Goal: Task Accomplishment & Management: Use online tool/utility

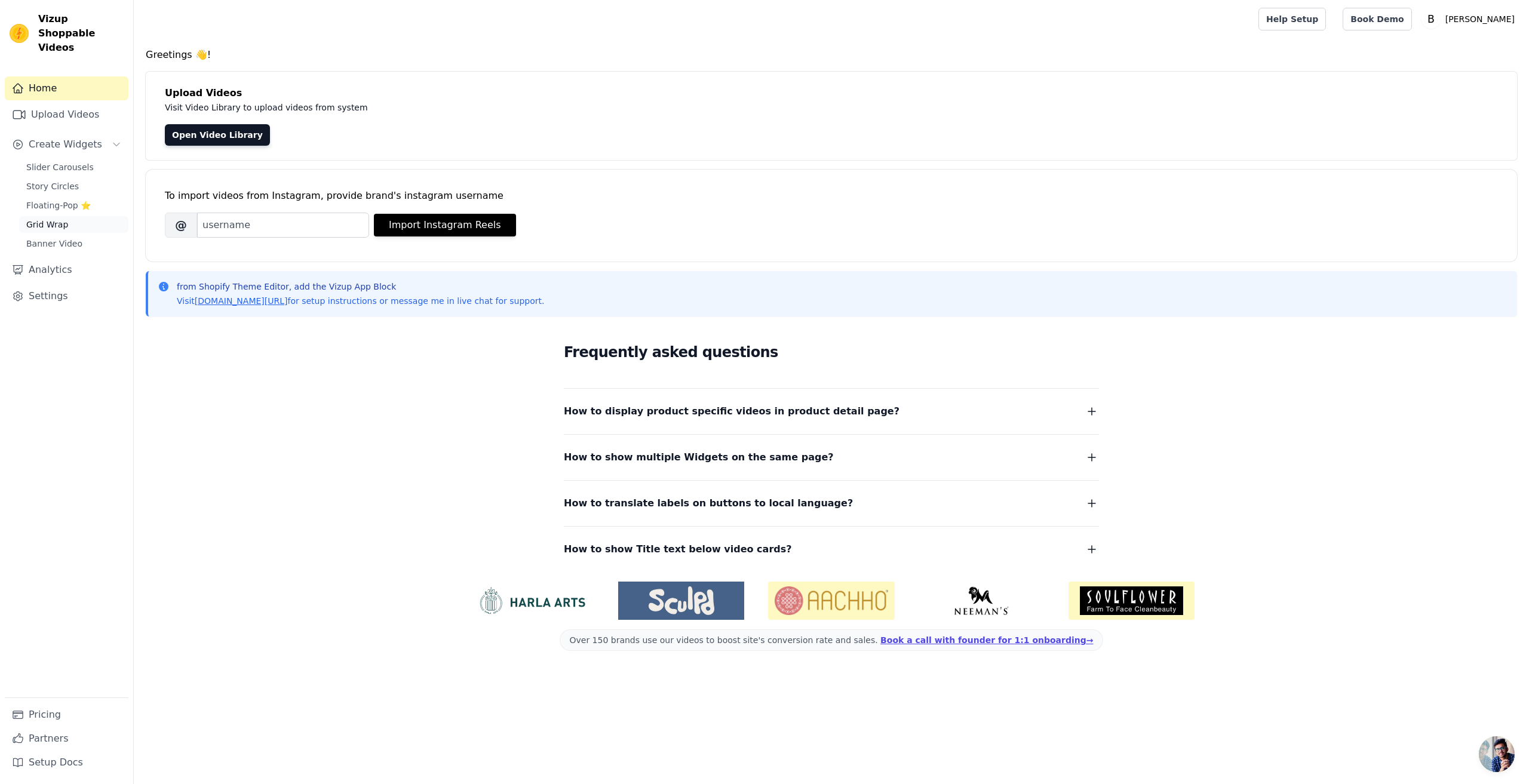
click at [46, 218] on span "Grid Wrap" at bounding box center [47, 224] width 42 height 12
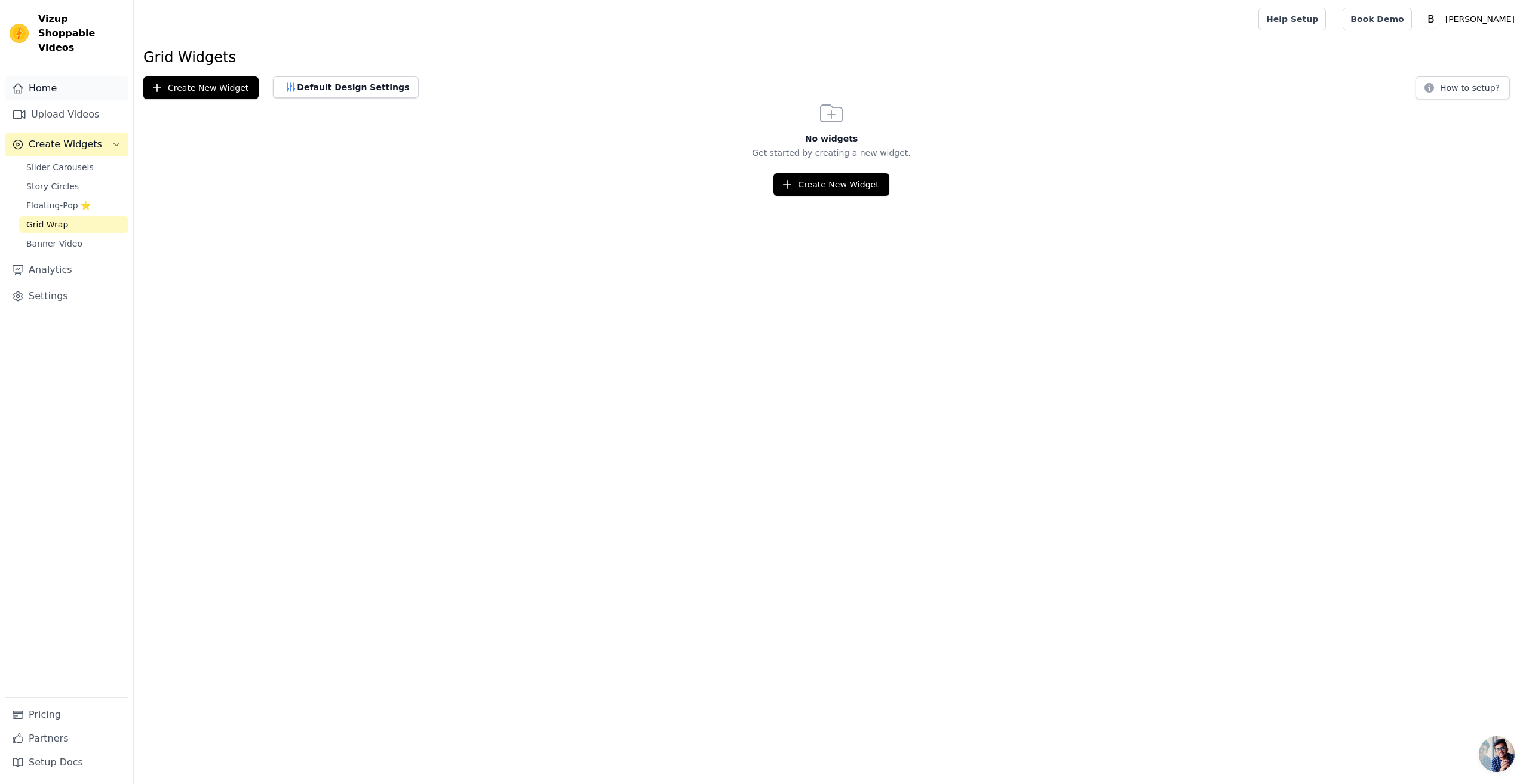
click at [46, 77] on link "Home" at bounding box center [66, 88] width 123 height 24
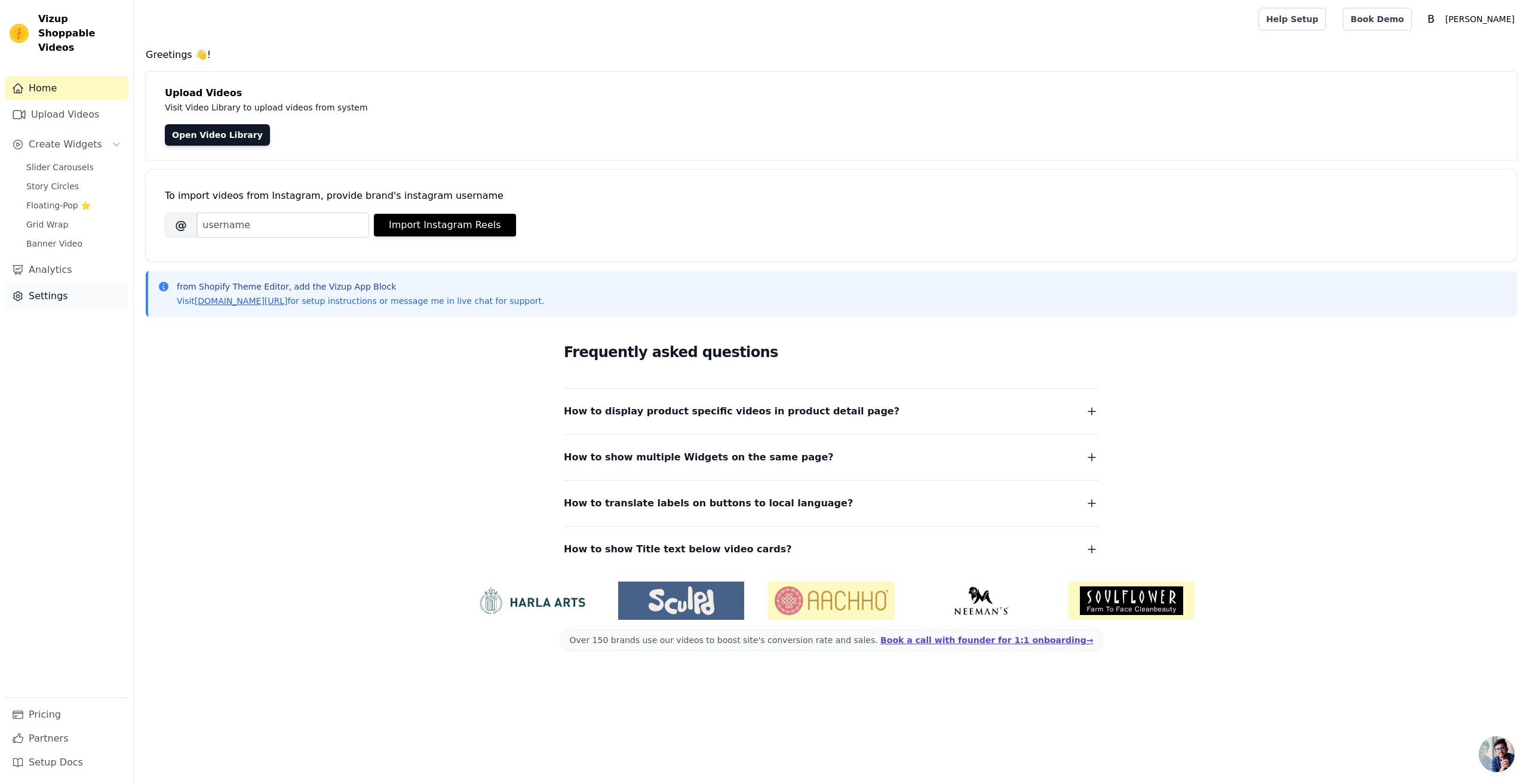
click at [40, 284] on link "Settings" at bounding box center [66, 296] width 123 height 24
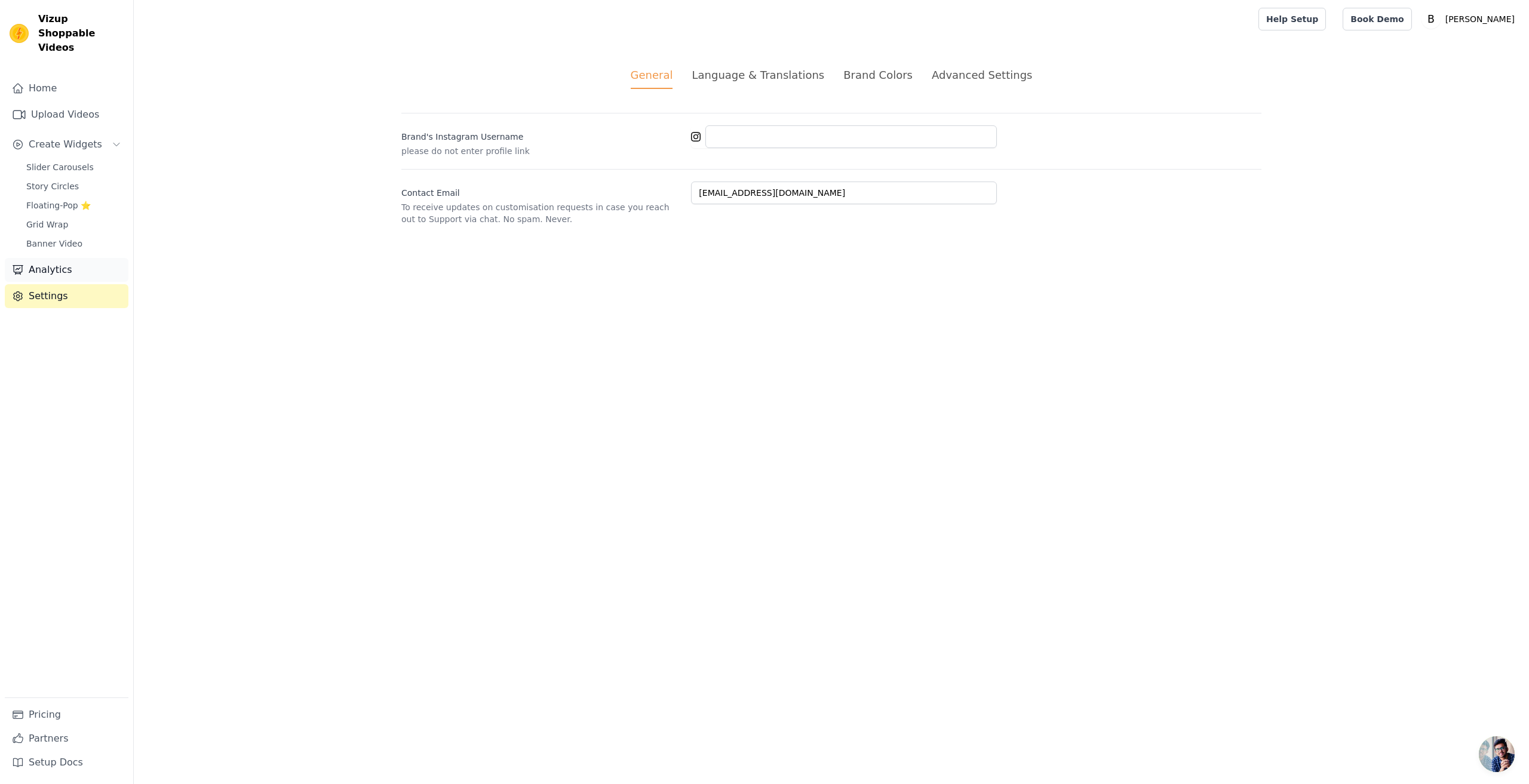
click at [39, 258] on link "Analytics" at bounding box center [66, 270] width 123 height 24
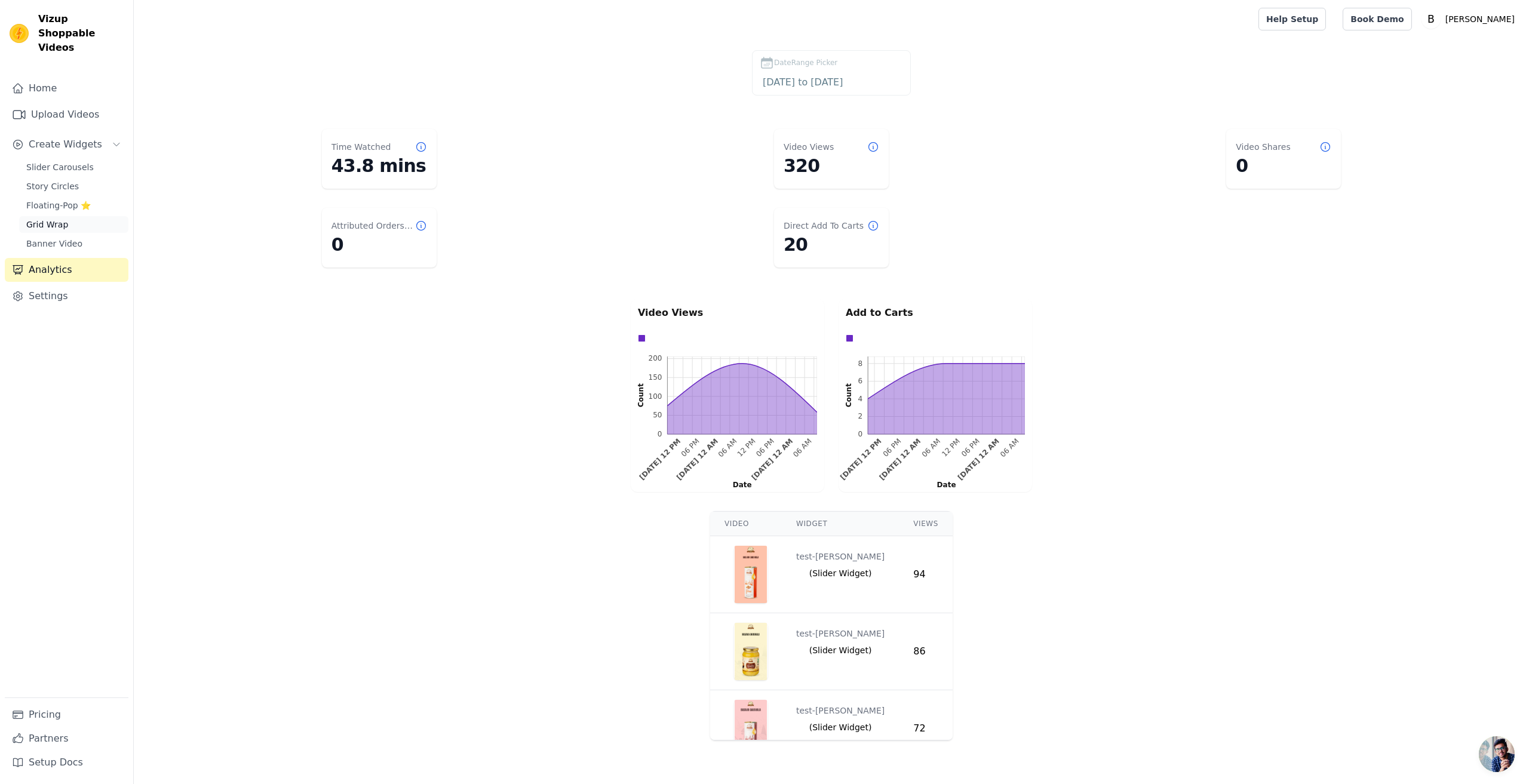
click at [53, 218] on span "Grid Wrap" at bounding box center [47, 224] width 42 height 12
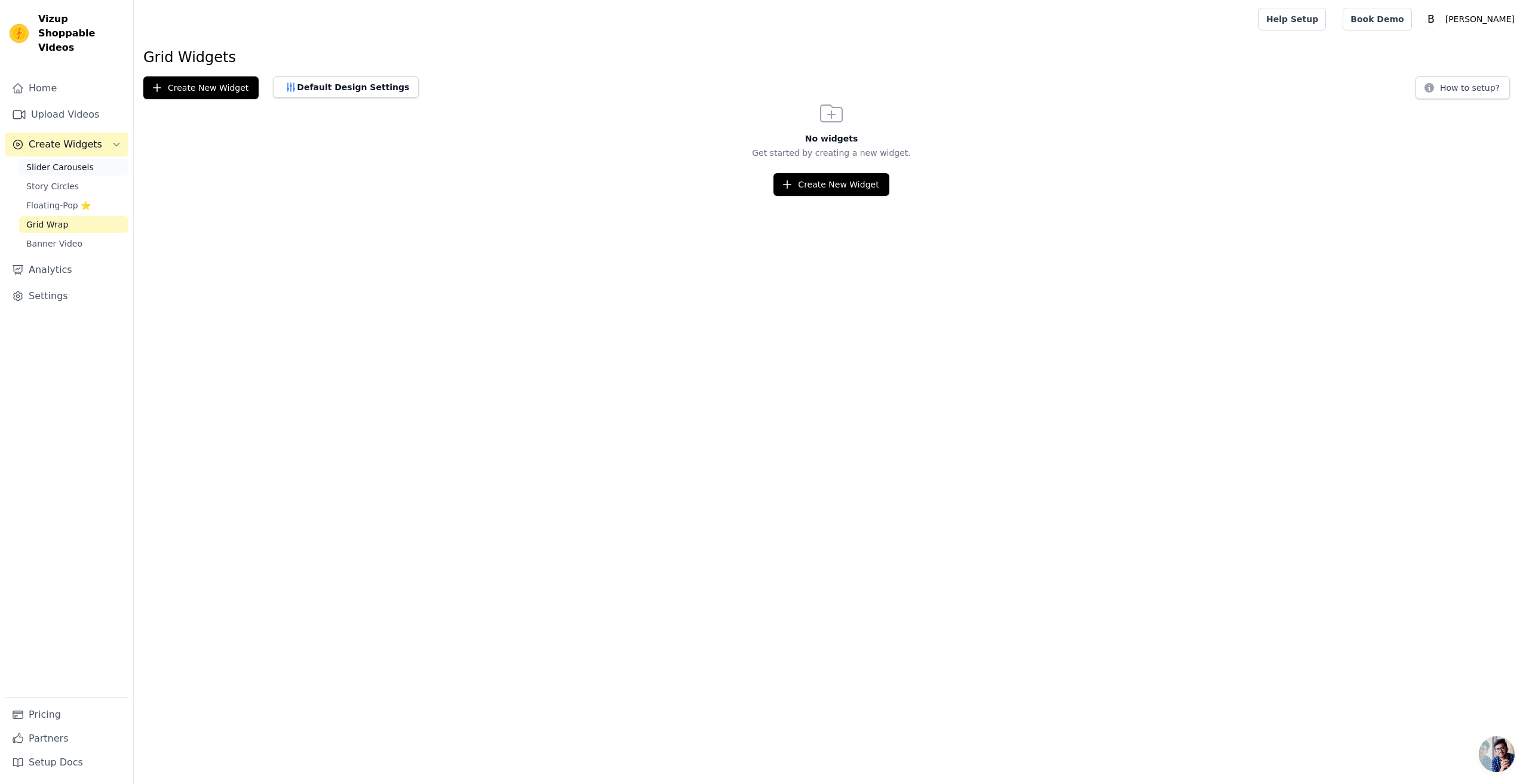
click at [59, 161] on span "Slider Carousels" at bounding box center [60, 167] width 67 height 12
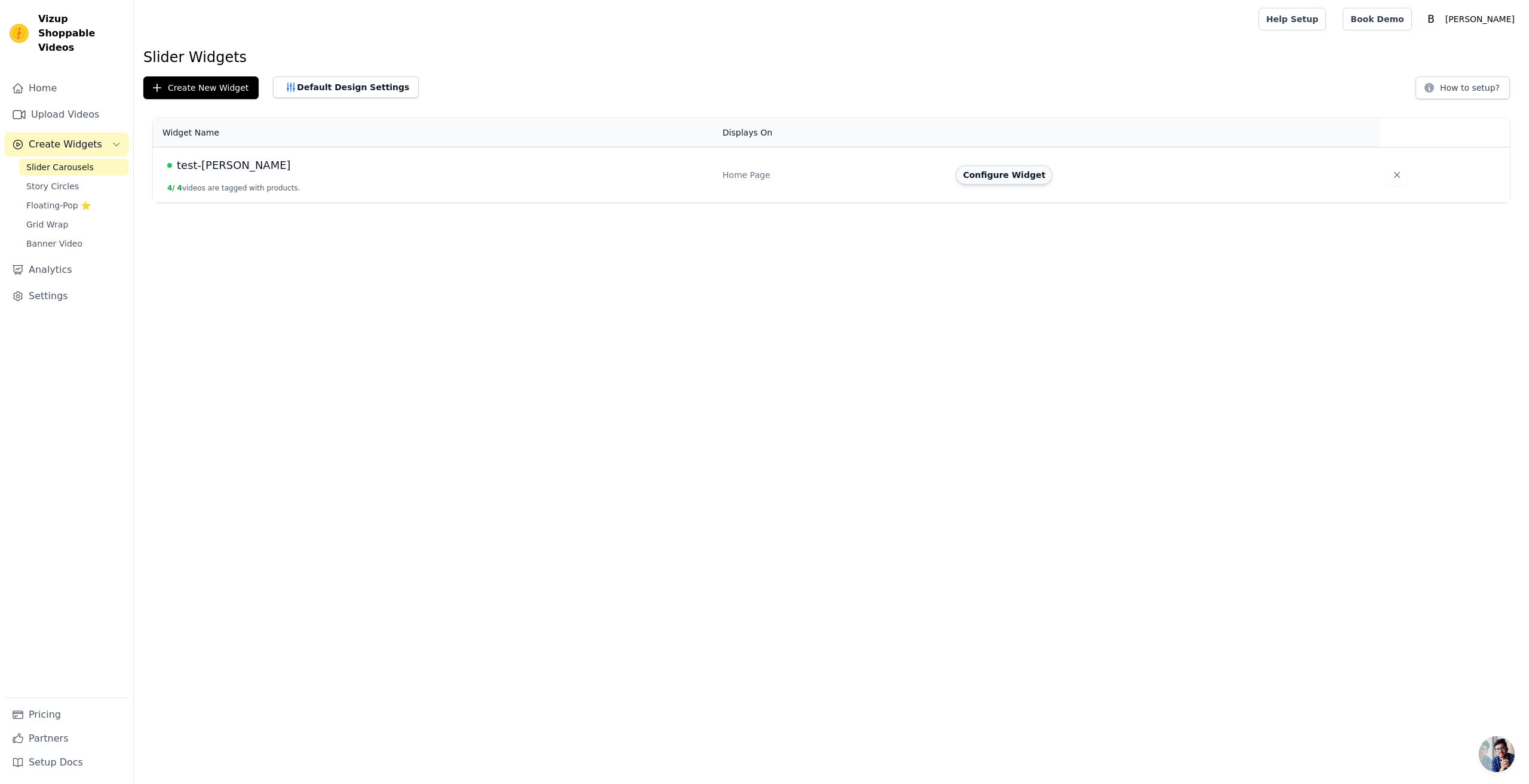
click at [1003, 178] on button "Configure Widget" at bounding box center [1003, 175] width 97 height 19
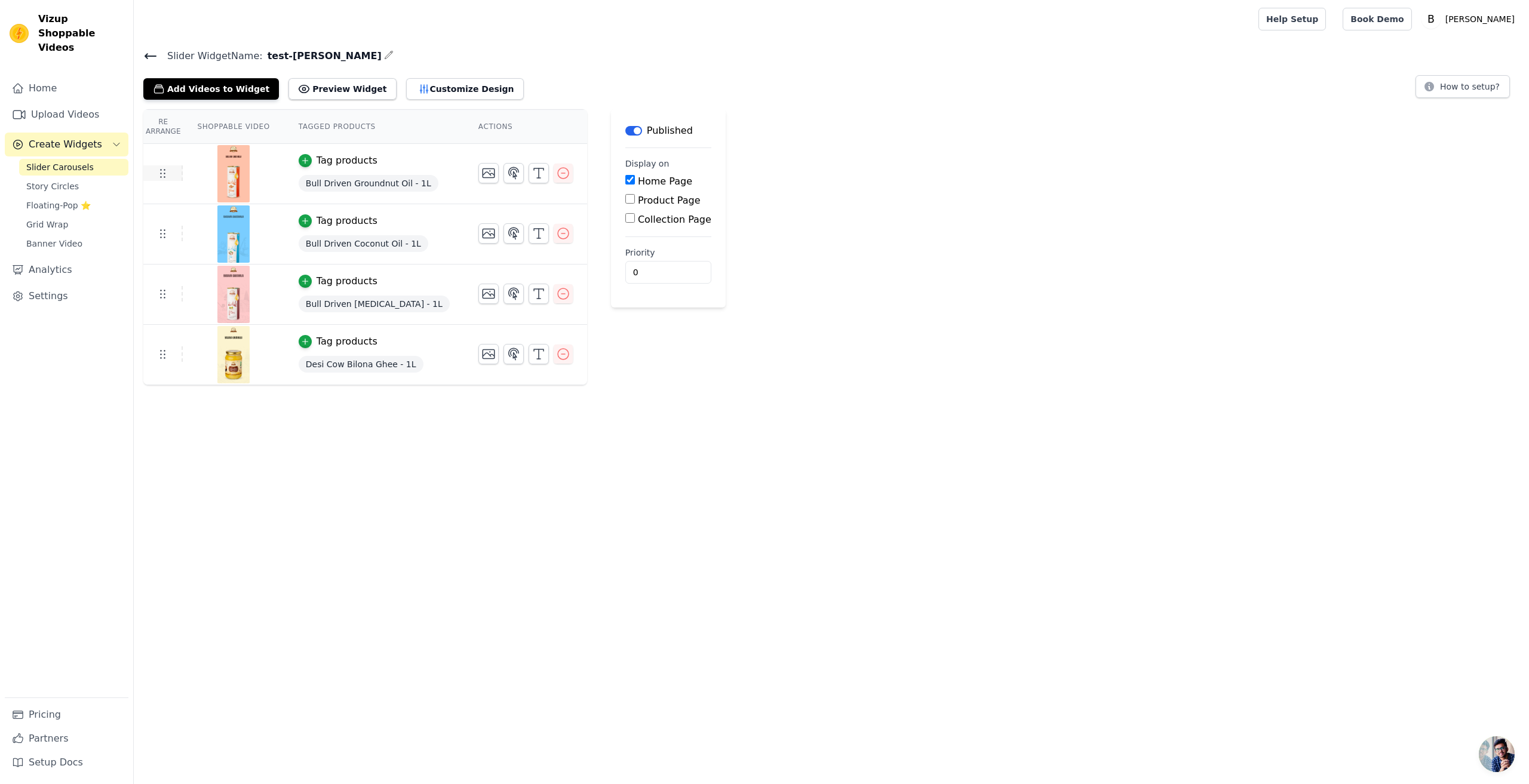
click at [160, 176] on use at bounding box center [162, 174] width 5 height 9
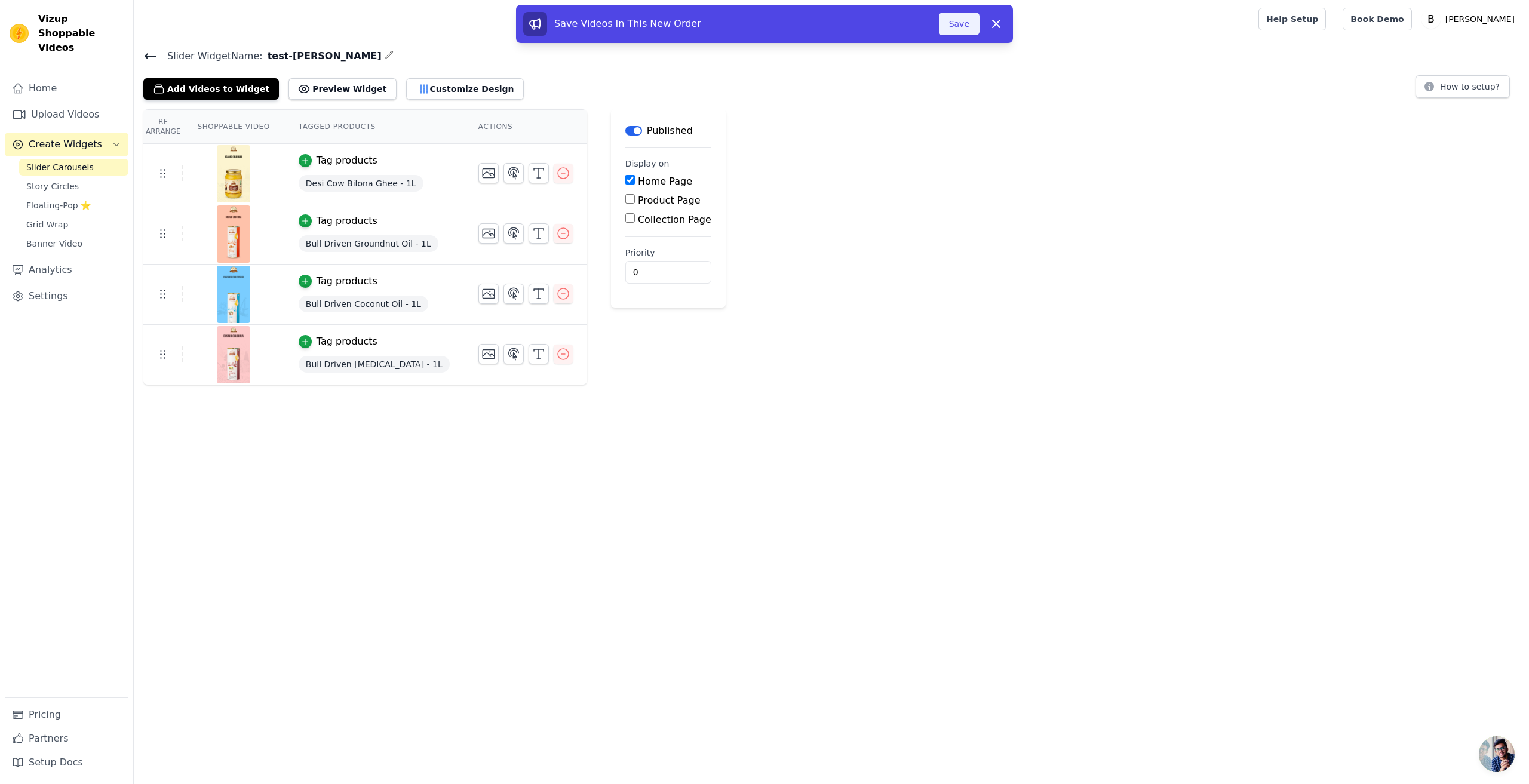
click at [967, 28] on button "Save" at bounding box center [959, 24] width 41 height 22
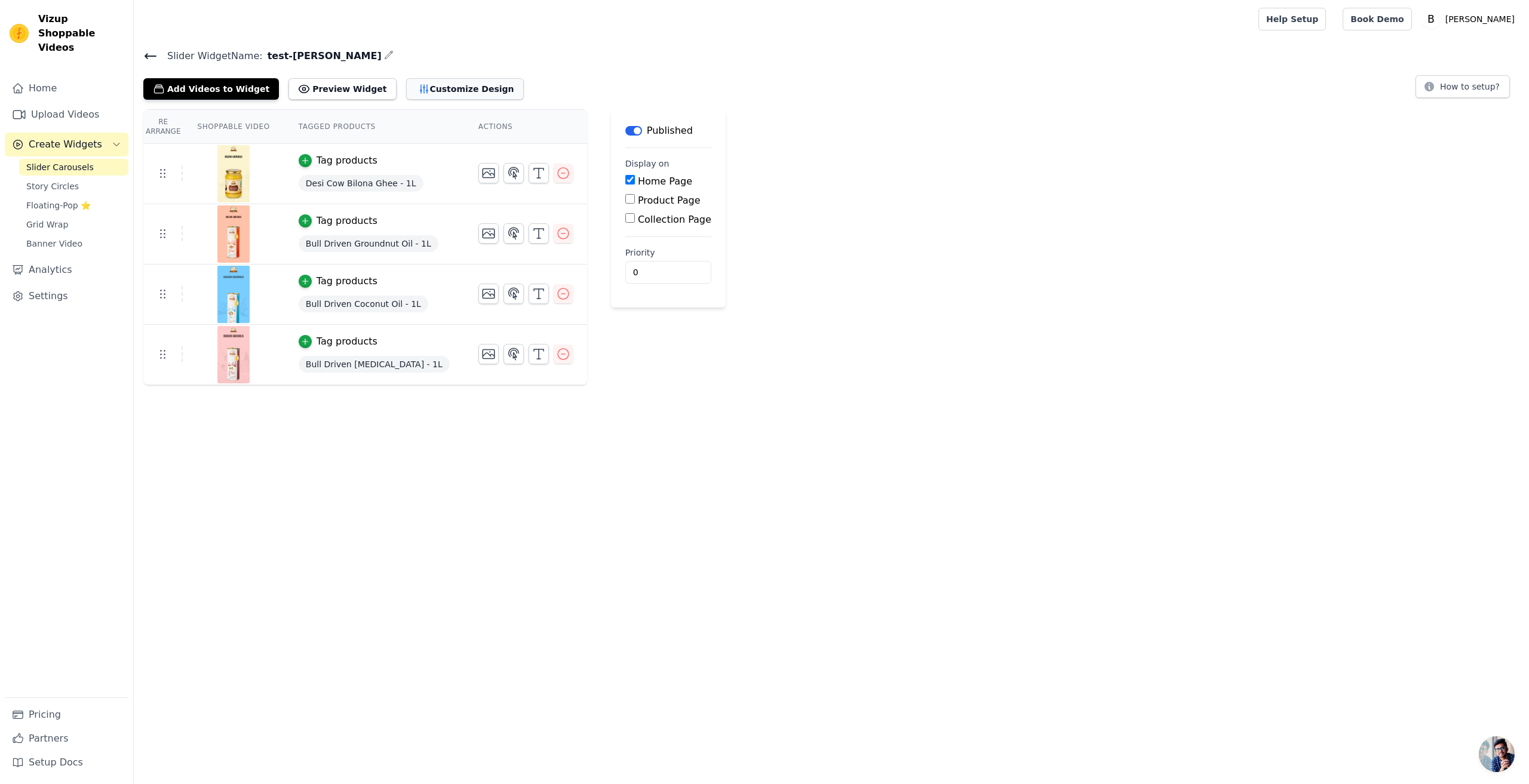
click at [425, 84] on button "Customize Design" at bounding box center [465, 89] width 118 height 22
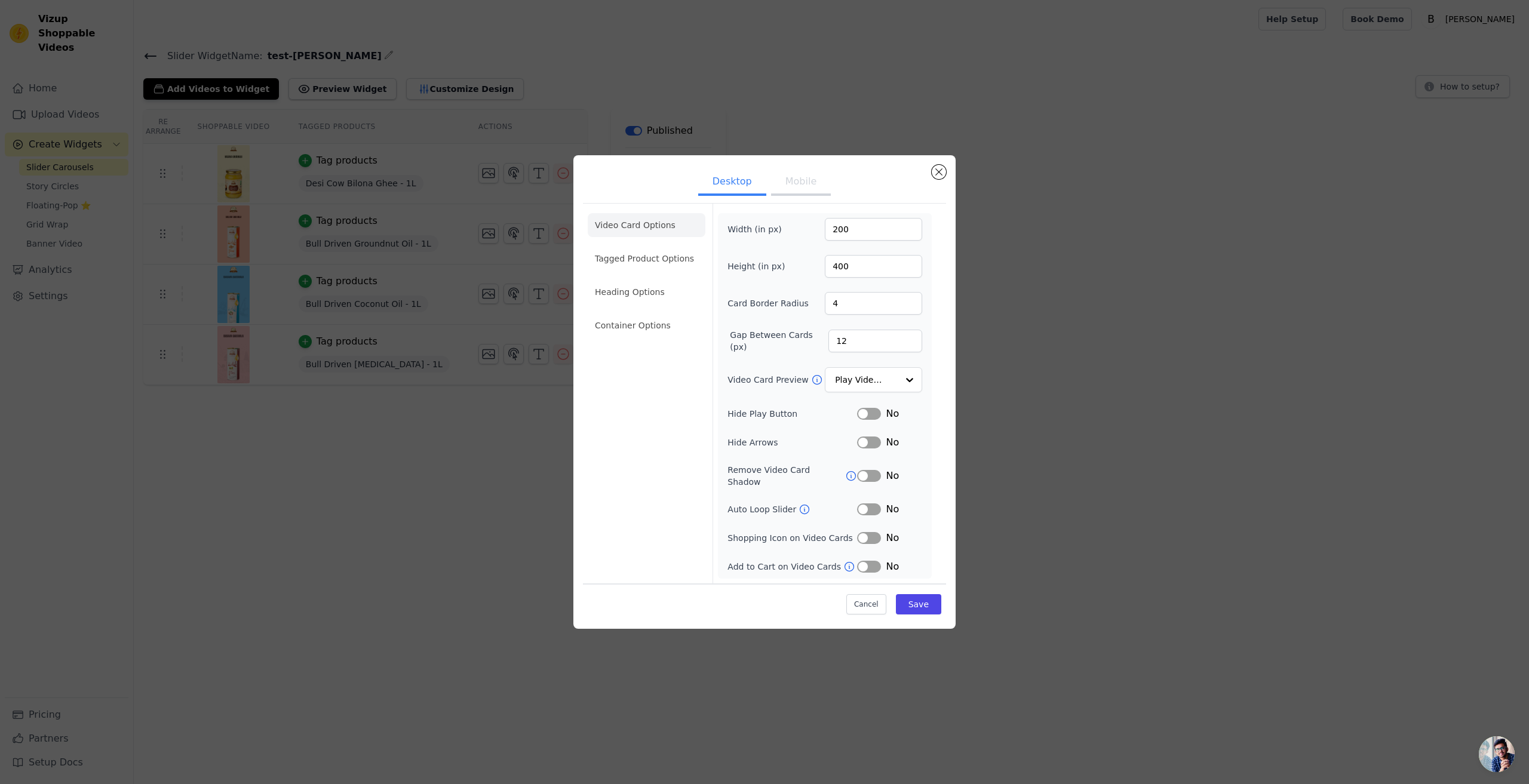
click at [794, 181] on button "Mobile" at bounding box center [801, 183] width 59 height 26
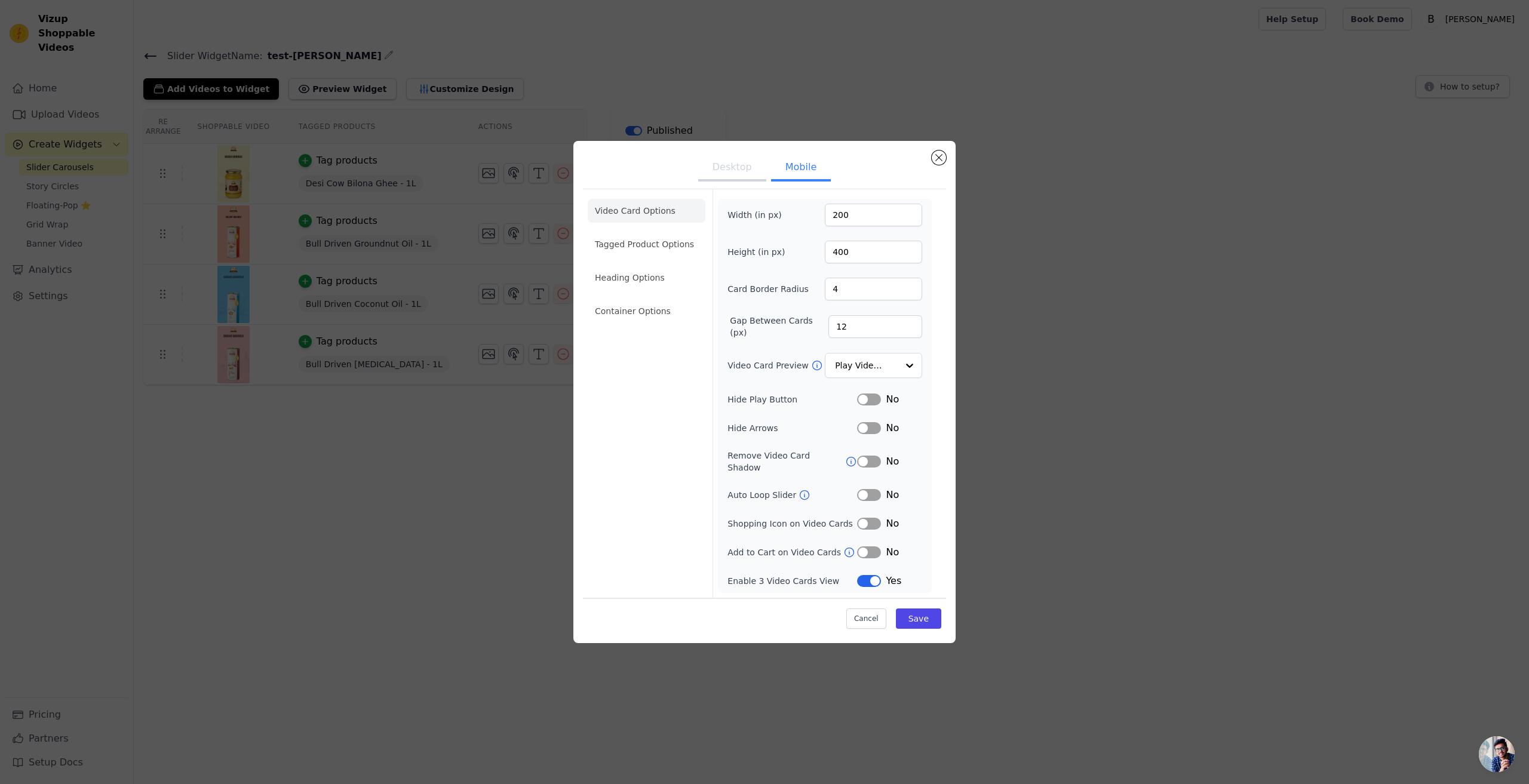
click at [726, 175] on button "Desktop" at bounding box center [732, 168] width 68 height 26
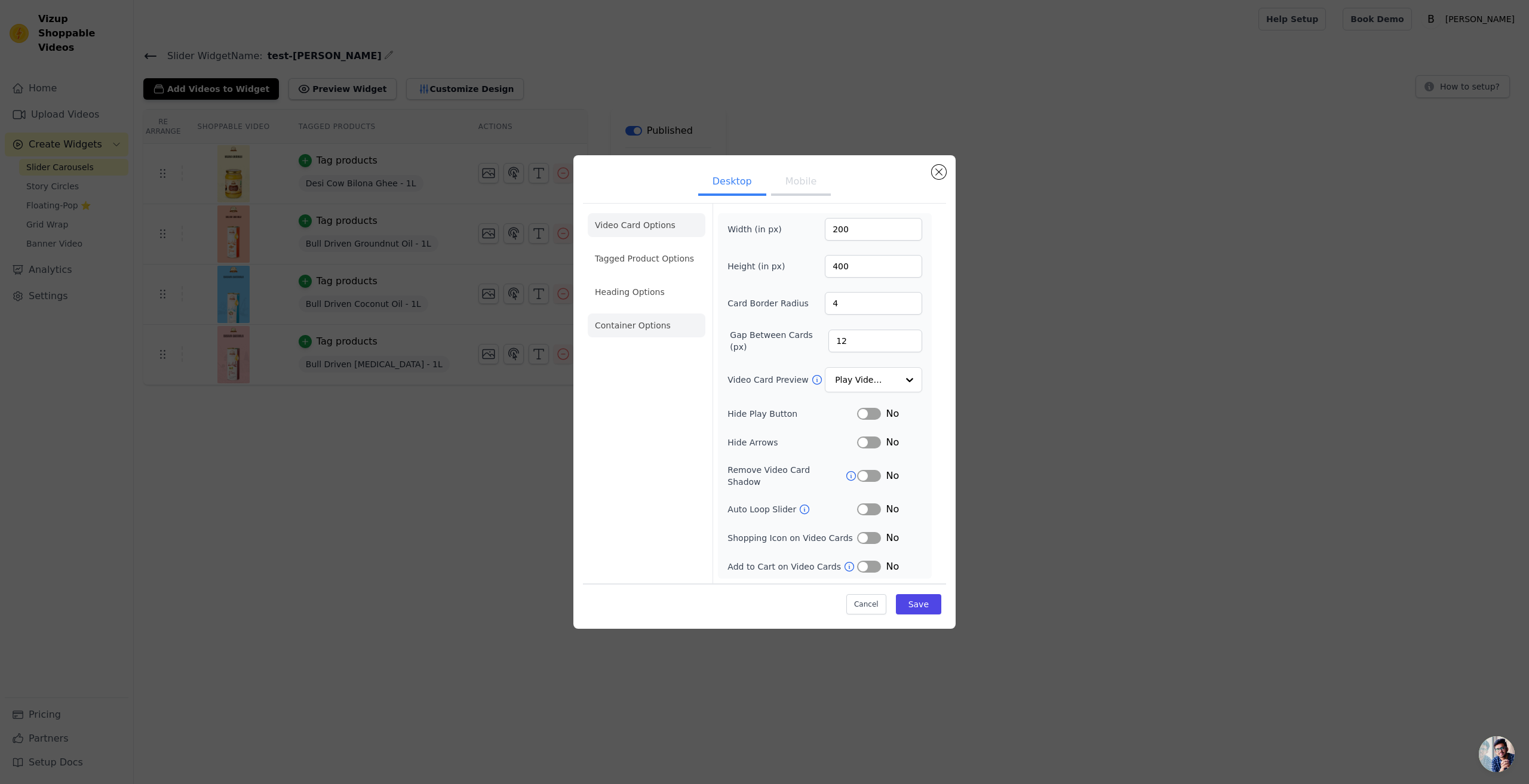
click at [623, 331] on li "Container Options" at bounding box center [646, 325] width 118 height 24
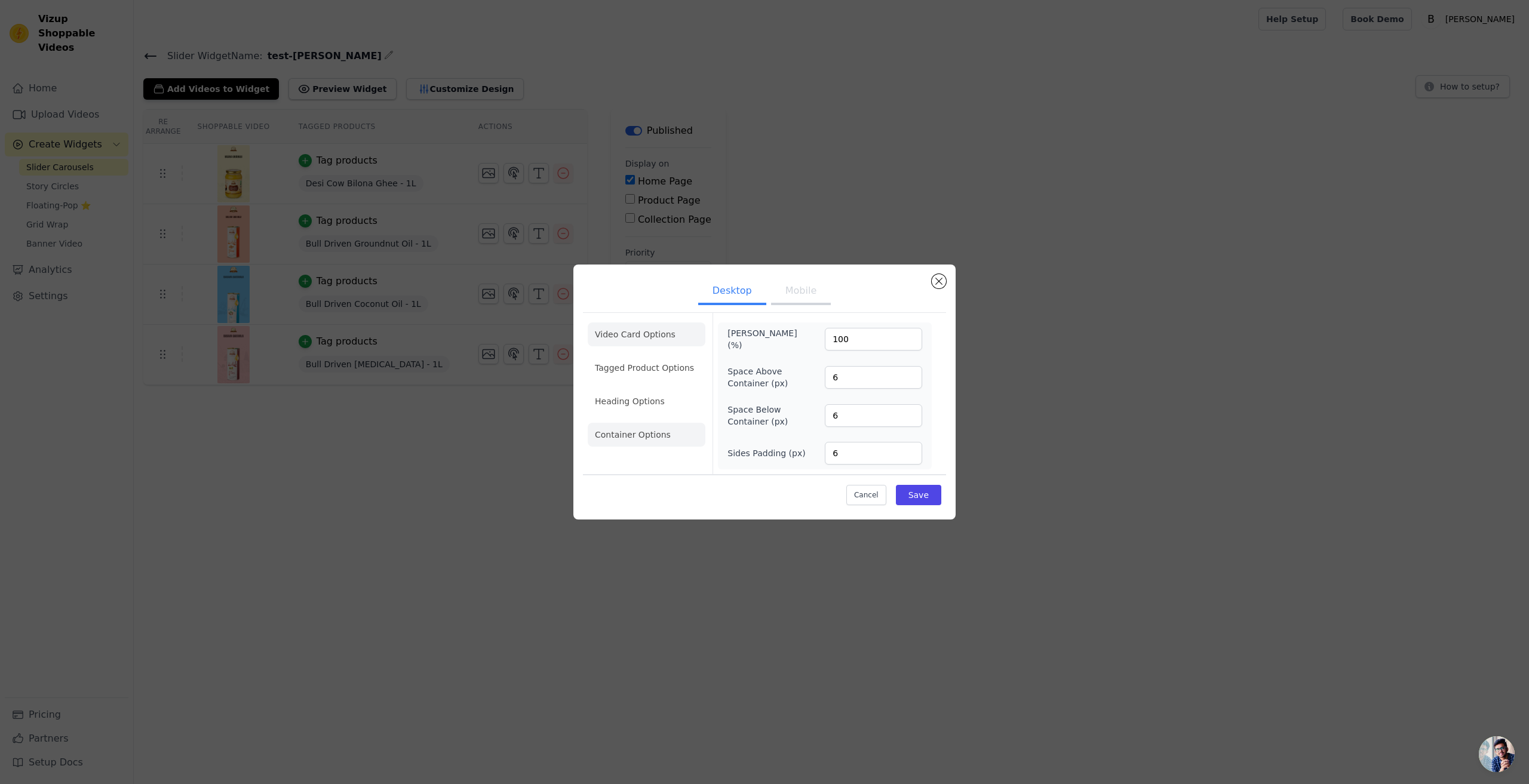
click at [648, 343] on li "Video Card Options" at bounding box center [646, 334] width 118 height 24
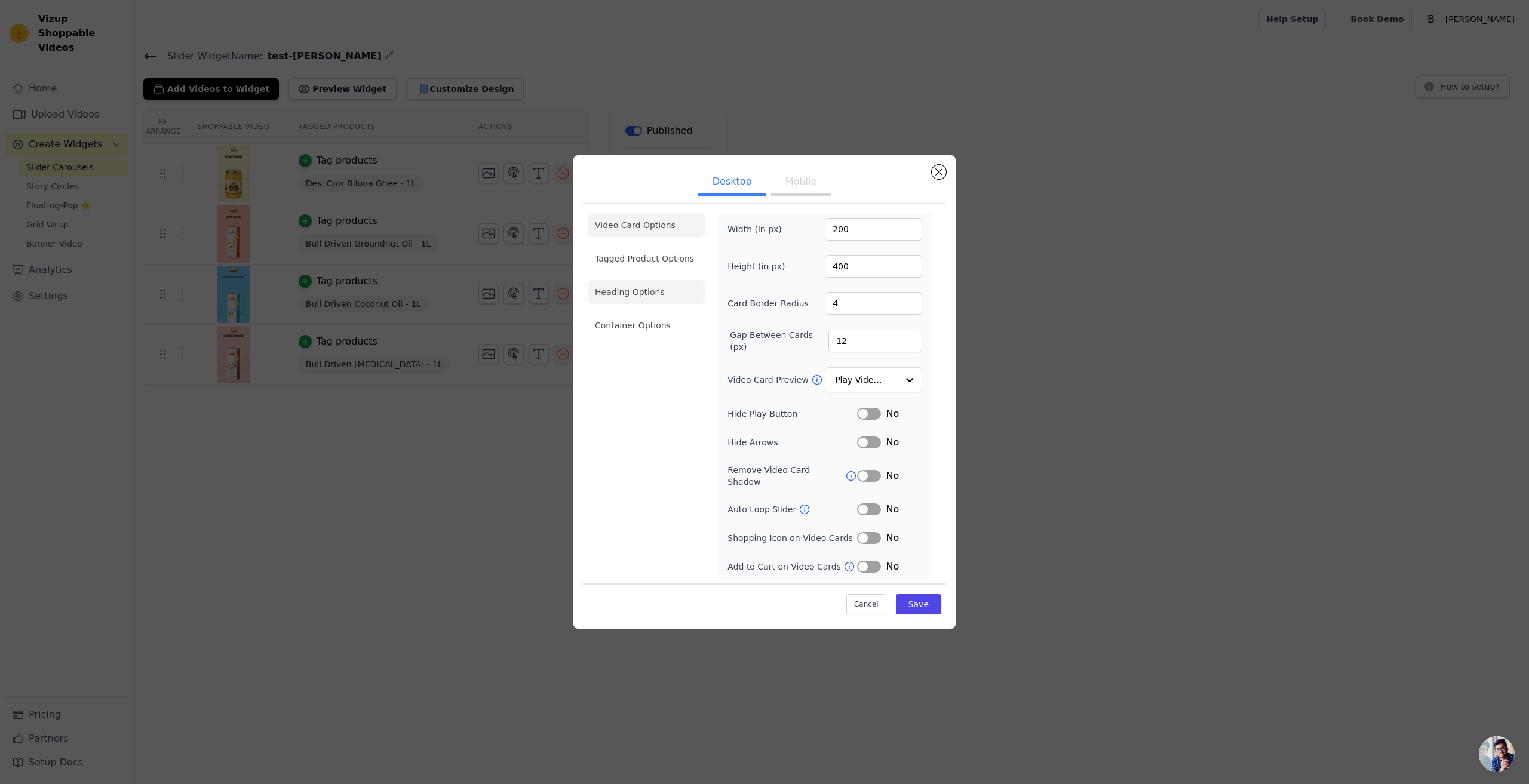
click at [631, 296] on li "Heading Options" at bounding box center [646, 292] width 118 height 24
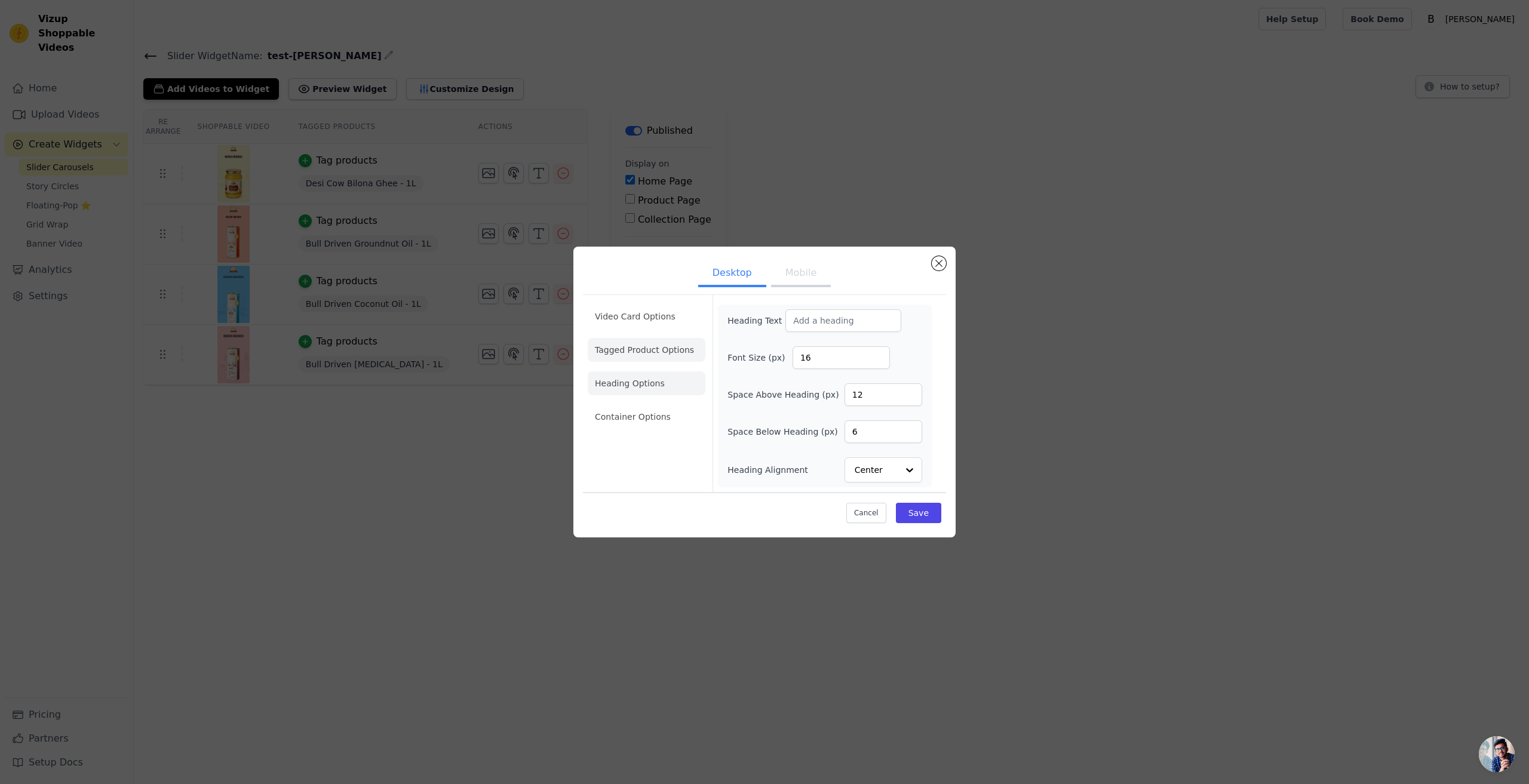
click at [636, 347] on li "Tagged Product Options" at bounding box center [646, 350] width 118 height 24
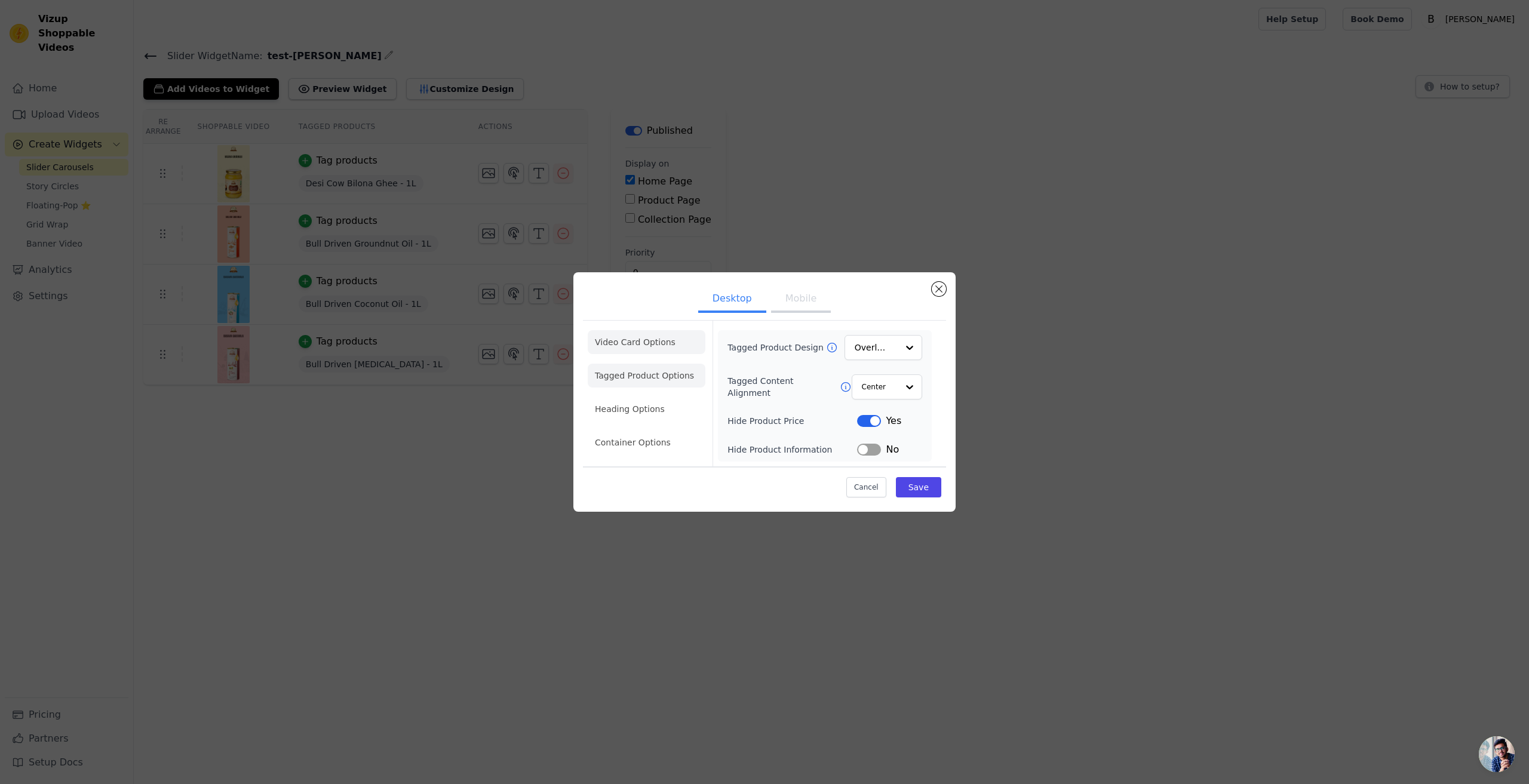
click at [646, 344] on li "Video Card Options" at bounding box center [646, 342] width 118 height 24
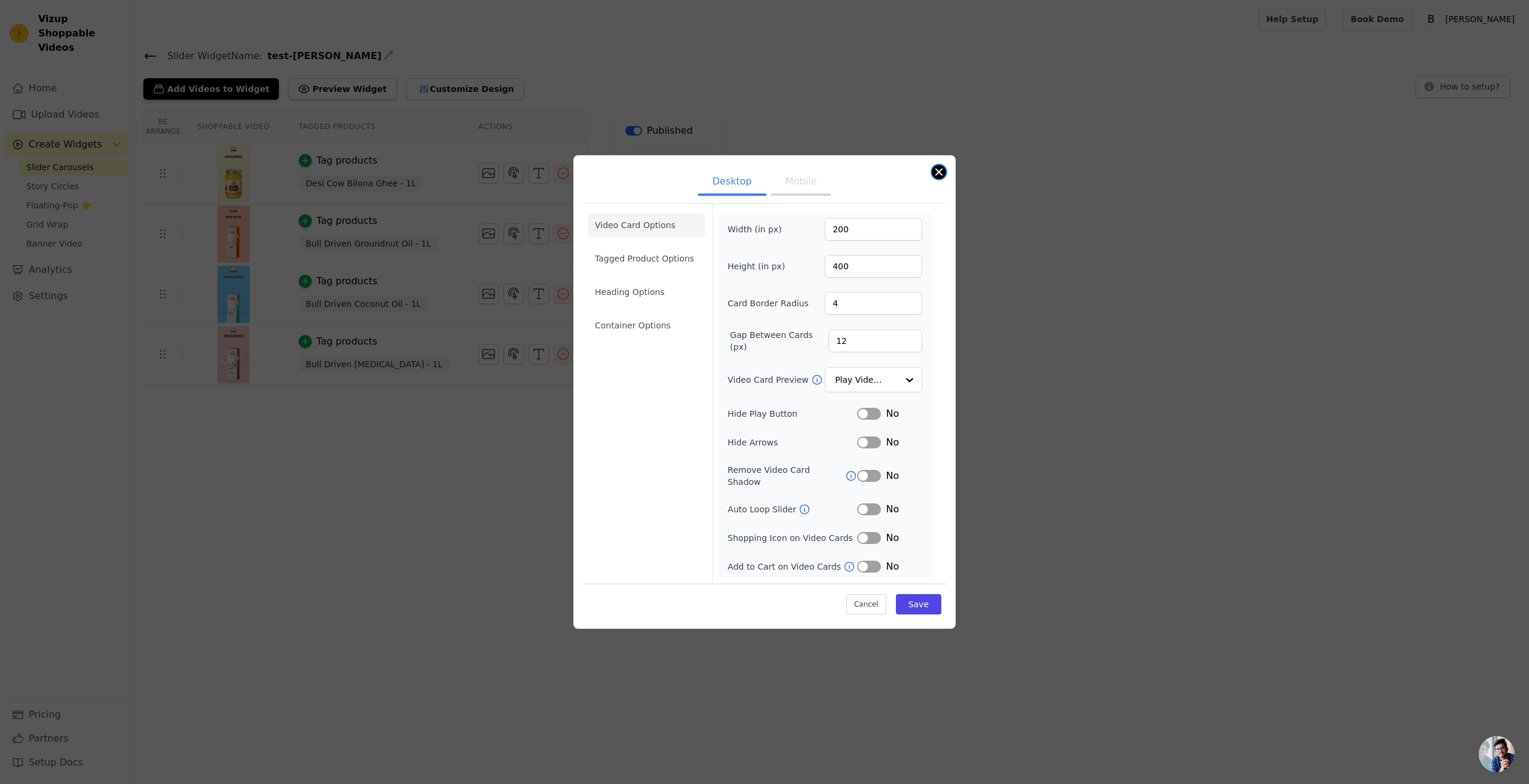
click at [936, 175] on button "Close modal" at bounding box center [939, 172] width 15 height 15
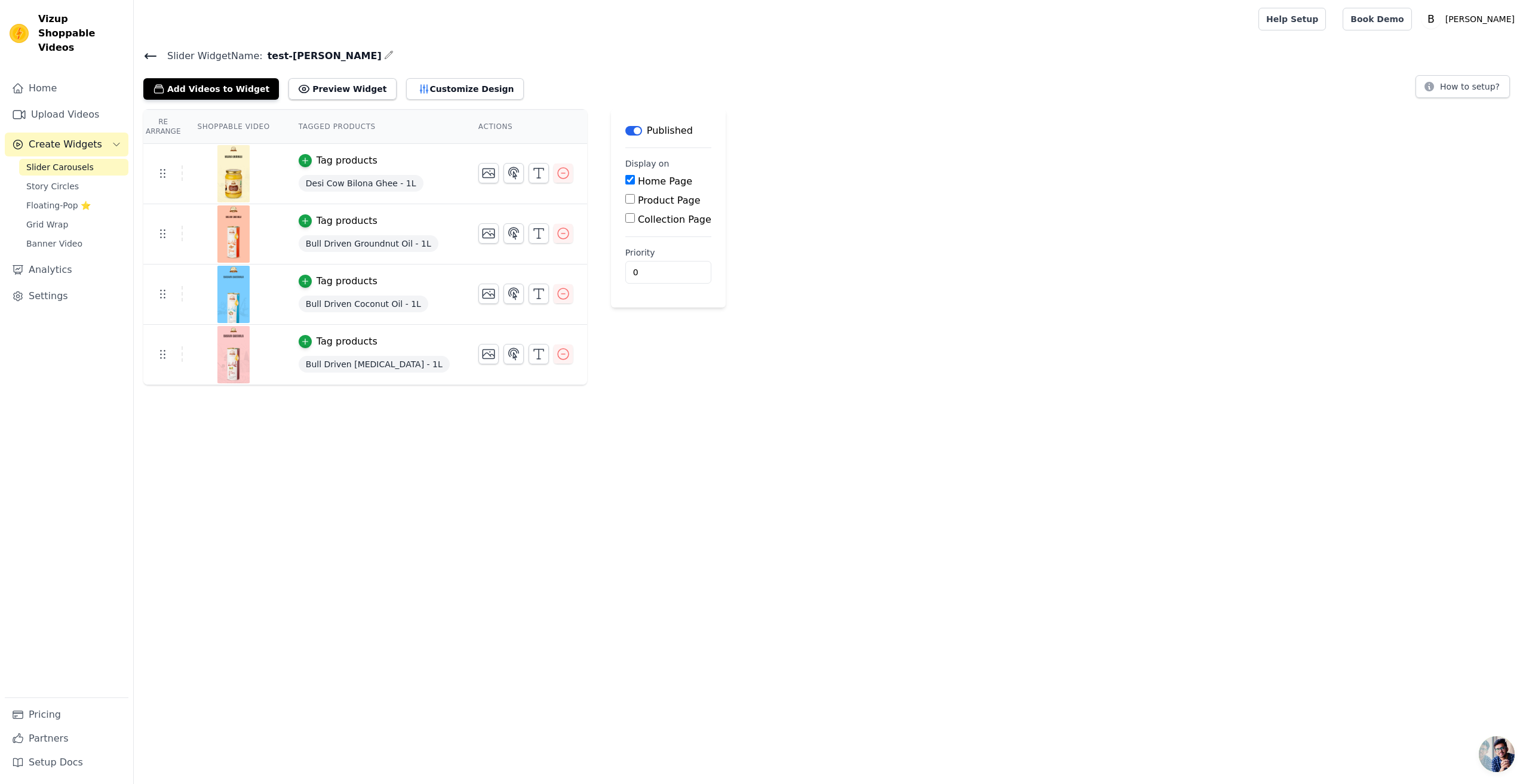
click at [1148, 289] on div "Re Arrange Shoppable Video Tagged Products Actions Tag products Desi Cow Bilona…" at bounding box center [831, 247] width 1395 height 276
click at [443, 84] on button "Customize Design" at bounding box center [465, 89] width 118 height 22
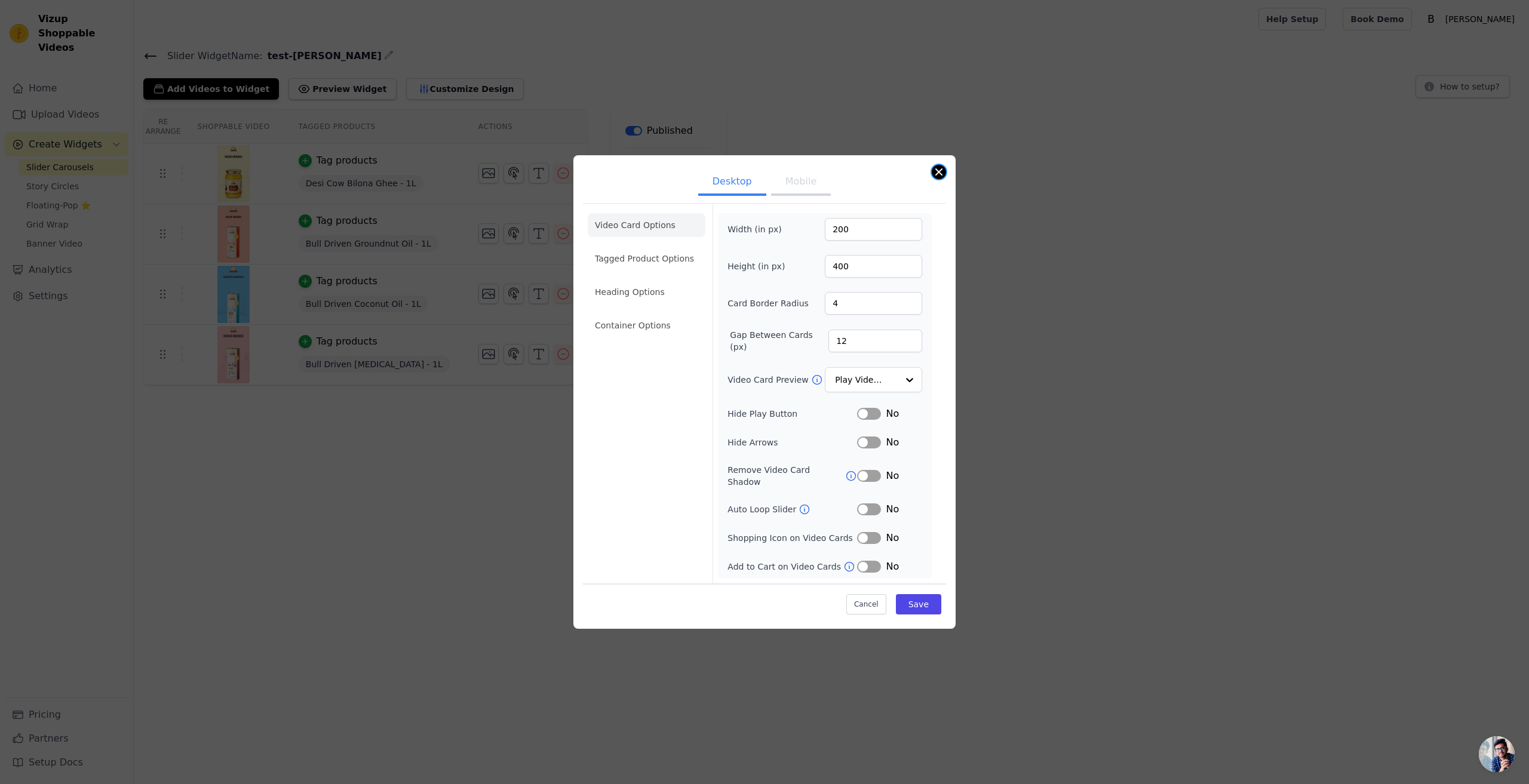
click at [937, 178] on button "Close modal" at bounding box center [939, 172] width 15 height 15
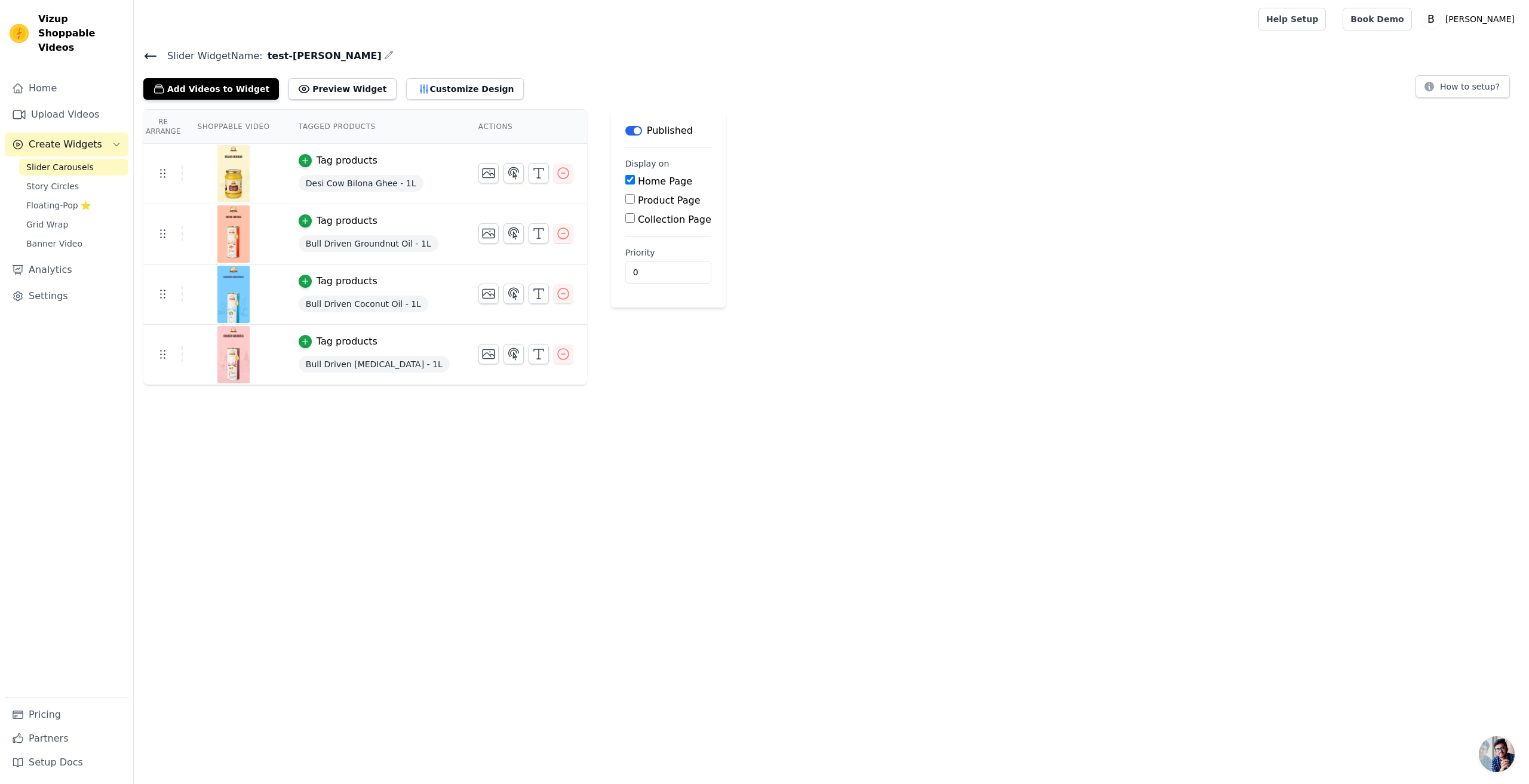
click at [674, 385] on html "Vizup Shoppable Videos Home Upload Videos Create Widgets Slider Carousels Story…" at bounding box center [765, 192] width 1529 height 385
click at [57, 180] on span "Story Circles" at bounding box center [53, 186] width 53 height 12
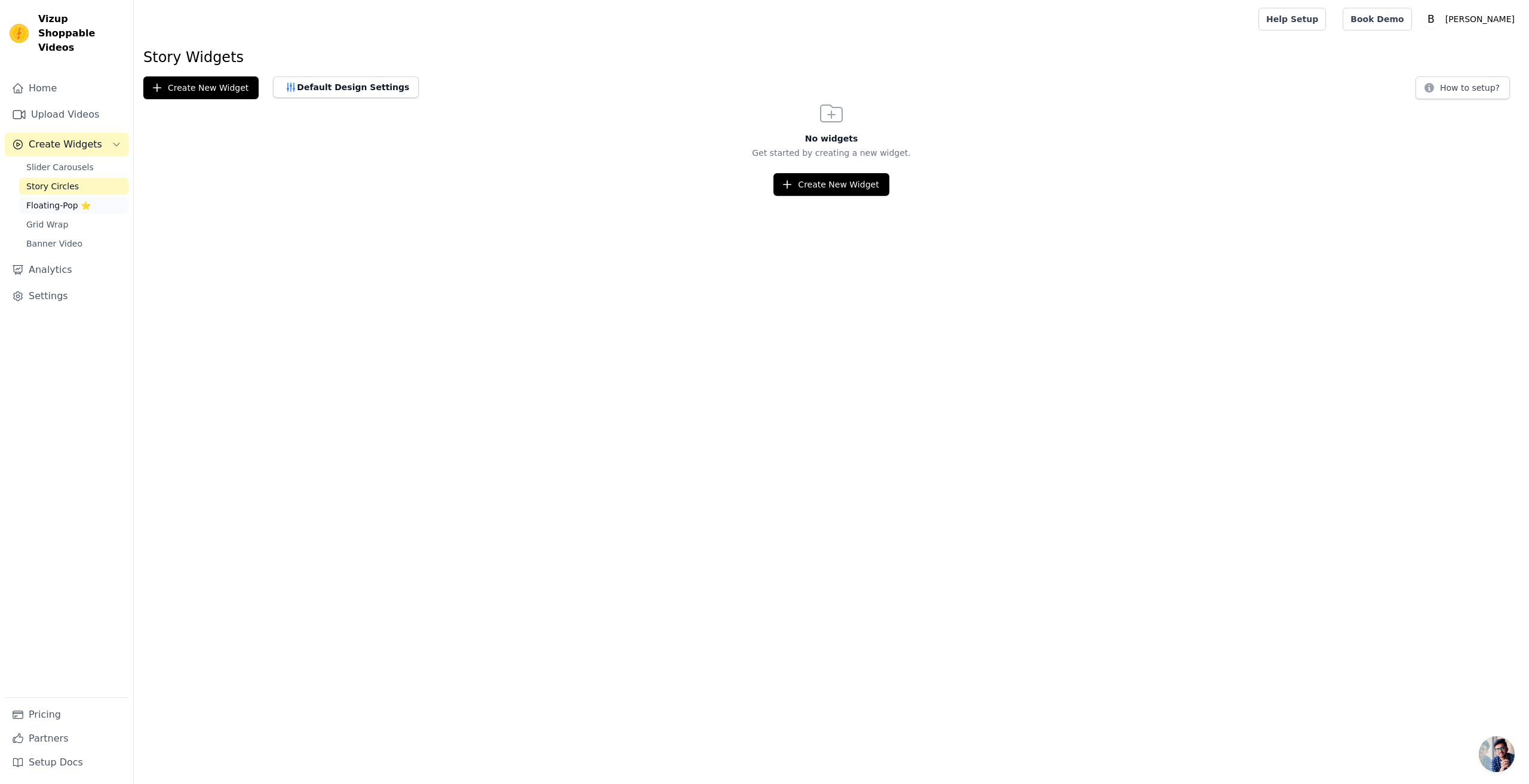
click at [47, 199] on span "Floating-Pop ⭐" at bounding box center [59, 205] width 65 height 12
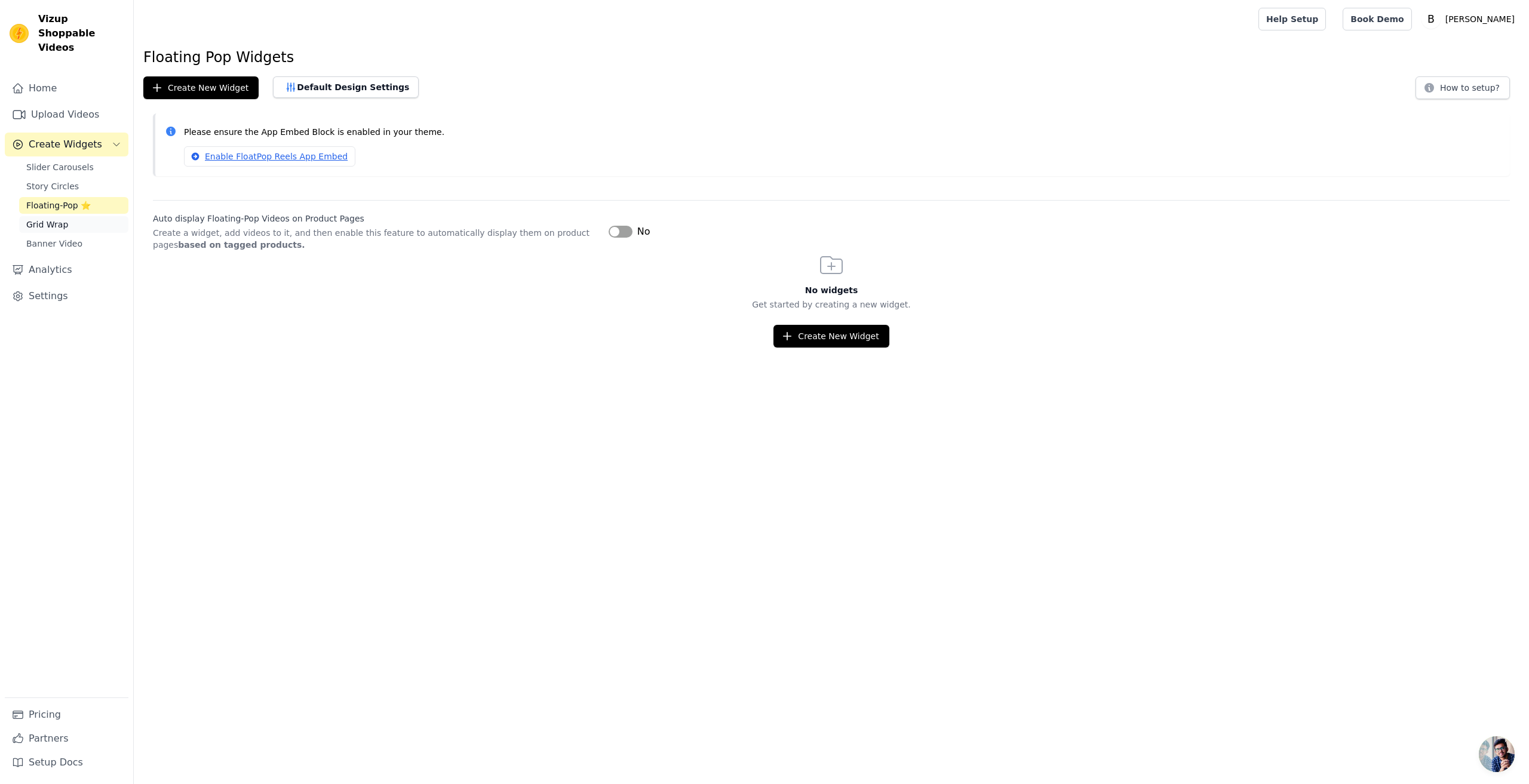
click at [40, 218] on span "Grid Wrap" at bounding box center [47, 224] width 42 height 12
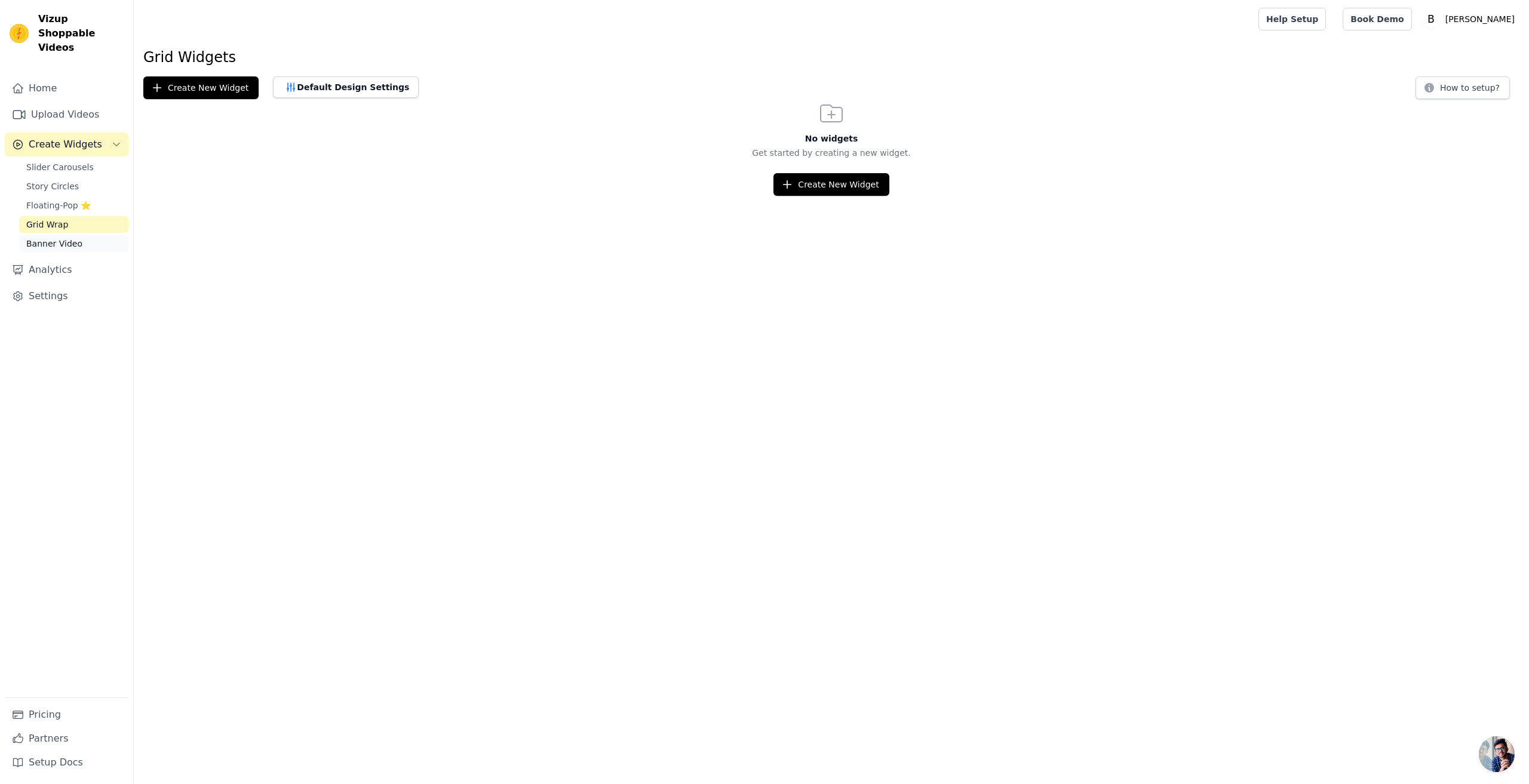
click at [42, 238] on span "Banner Video" at bounding box center [54, 244] width 56 height 12
click at [43, 258] on link "Analytics" at bounding box center [66, 270] width 123 height 24
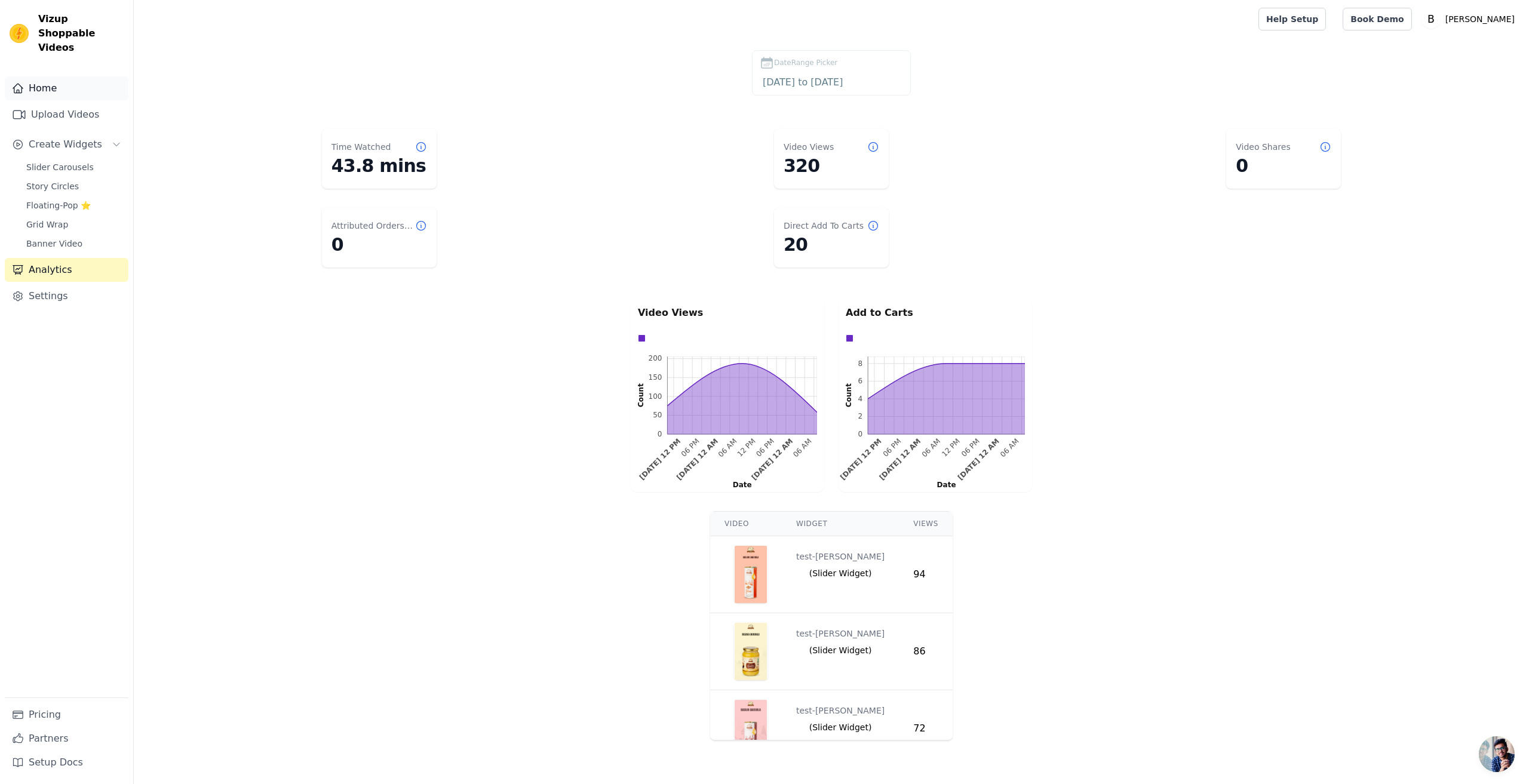
click at [32, 77] on link "Home" at bounding box center [66, 88] width 123 height 24
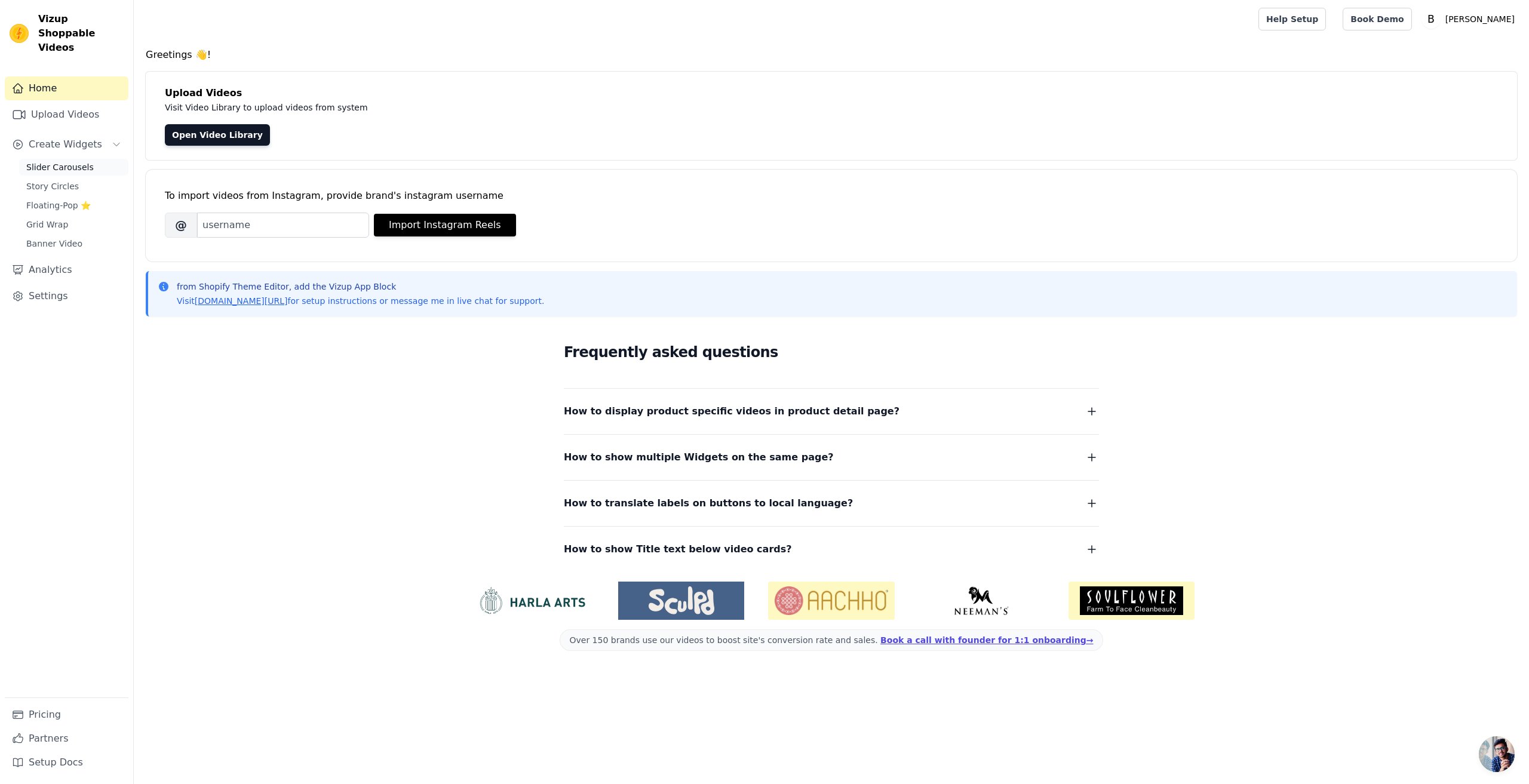
click at [59, 161] on span "Slider Carousels" at bounding box center [60, 167] width 67 height 12
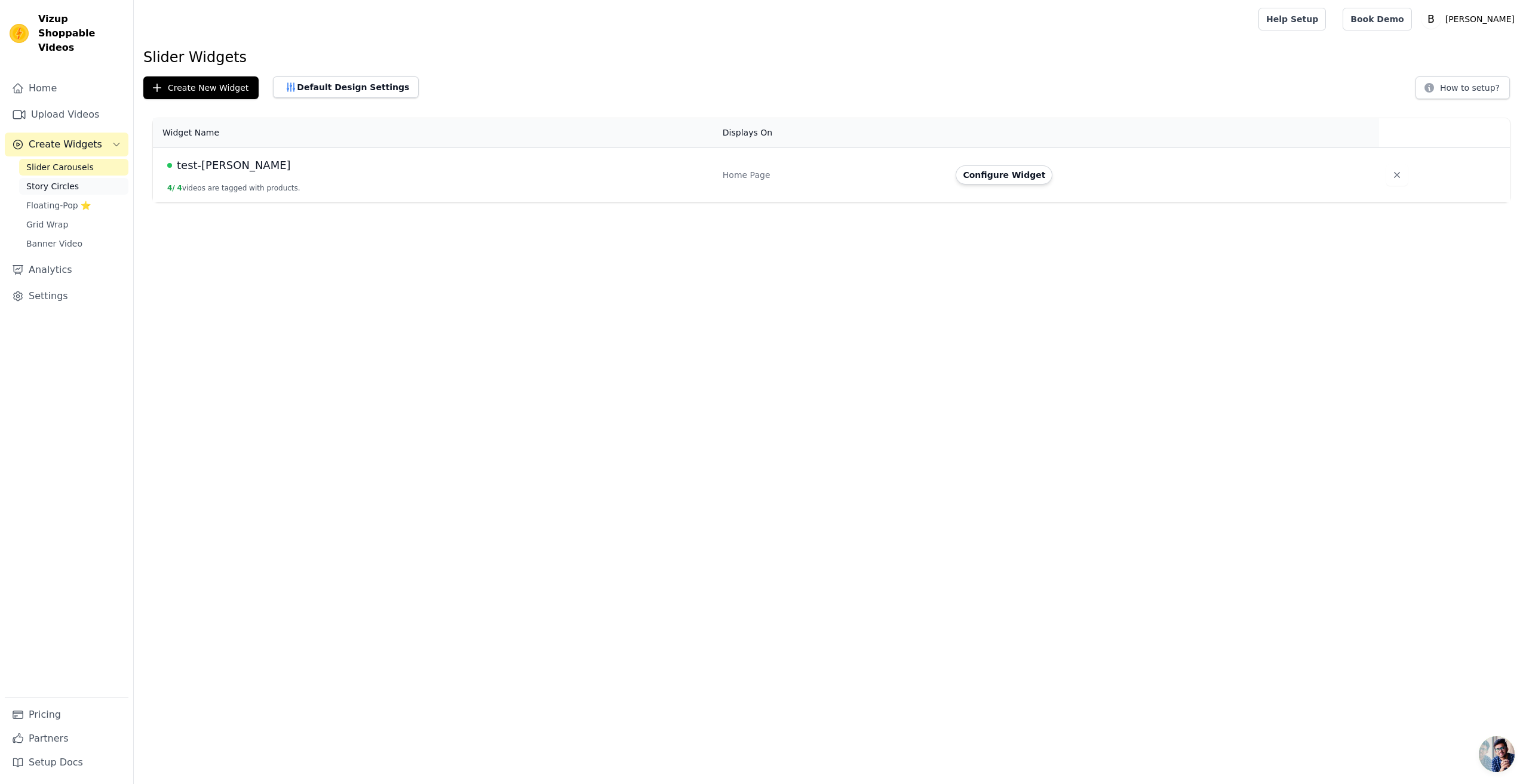
click at [55, 180] on span "Story Circles" at bounding box center [53, 186] width 53 height 12
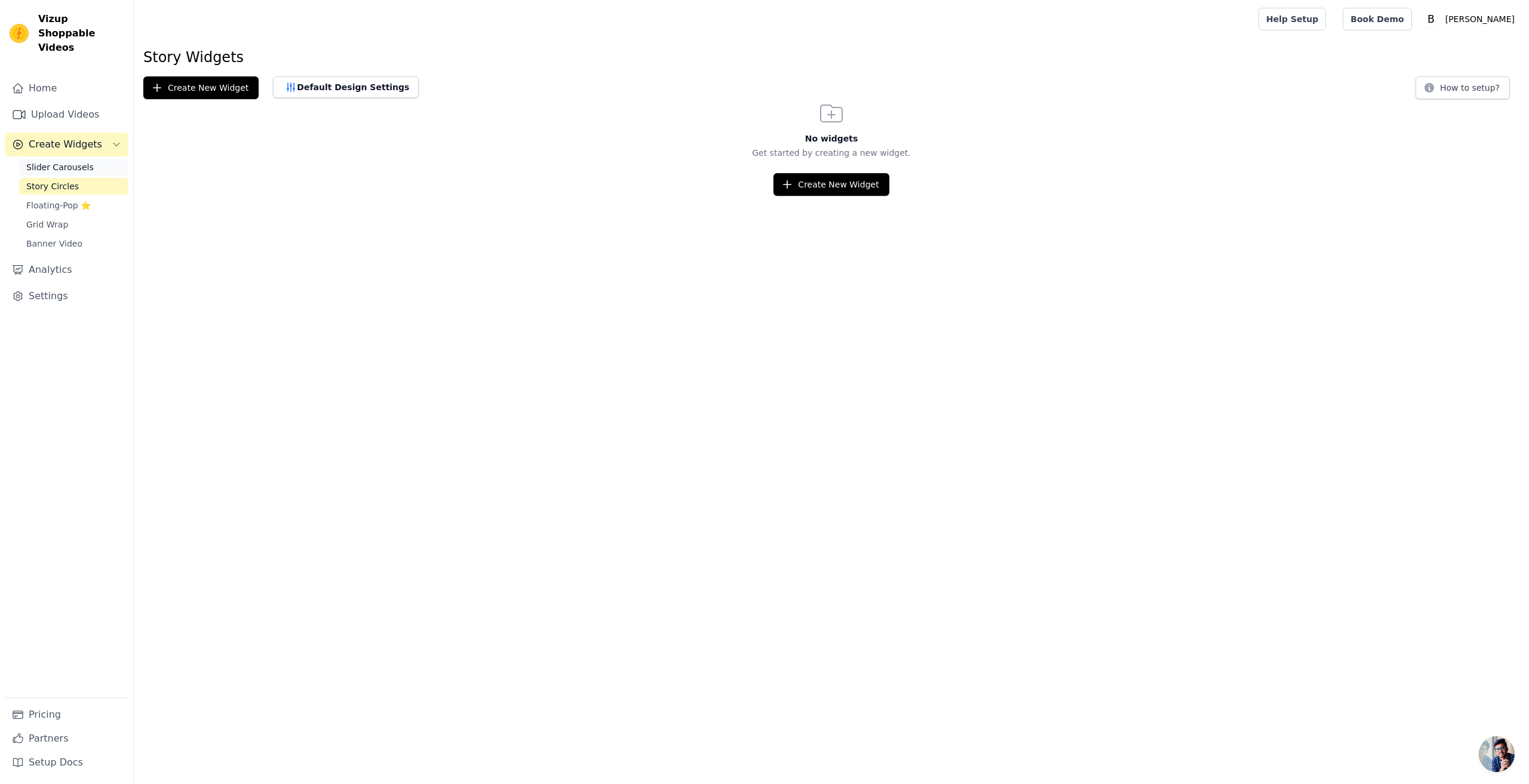
click at [66, 161] on span "Slider Carousels" at bounding box center [60, 167] width 67 height 12
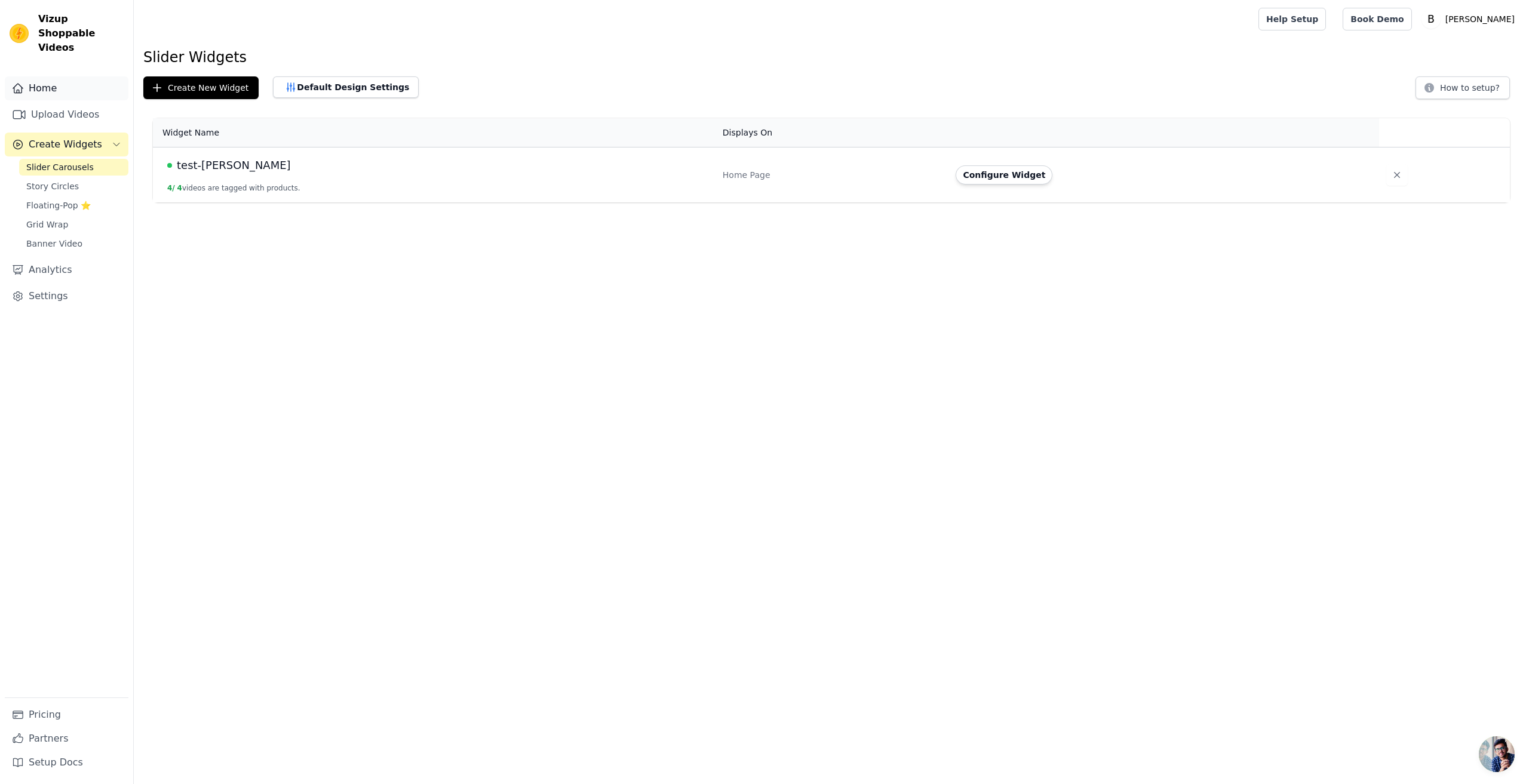
click at [46, 77] on link "Home" at bounding box center [66, 88] width 123 height 24
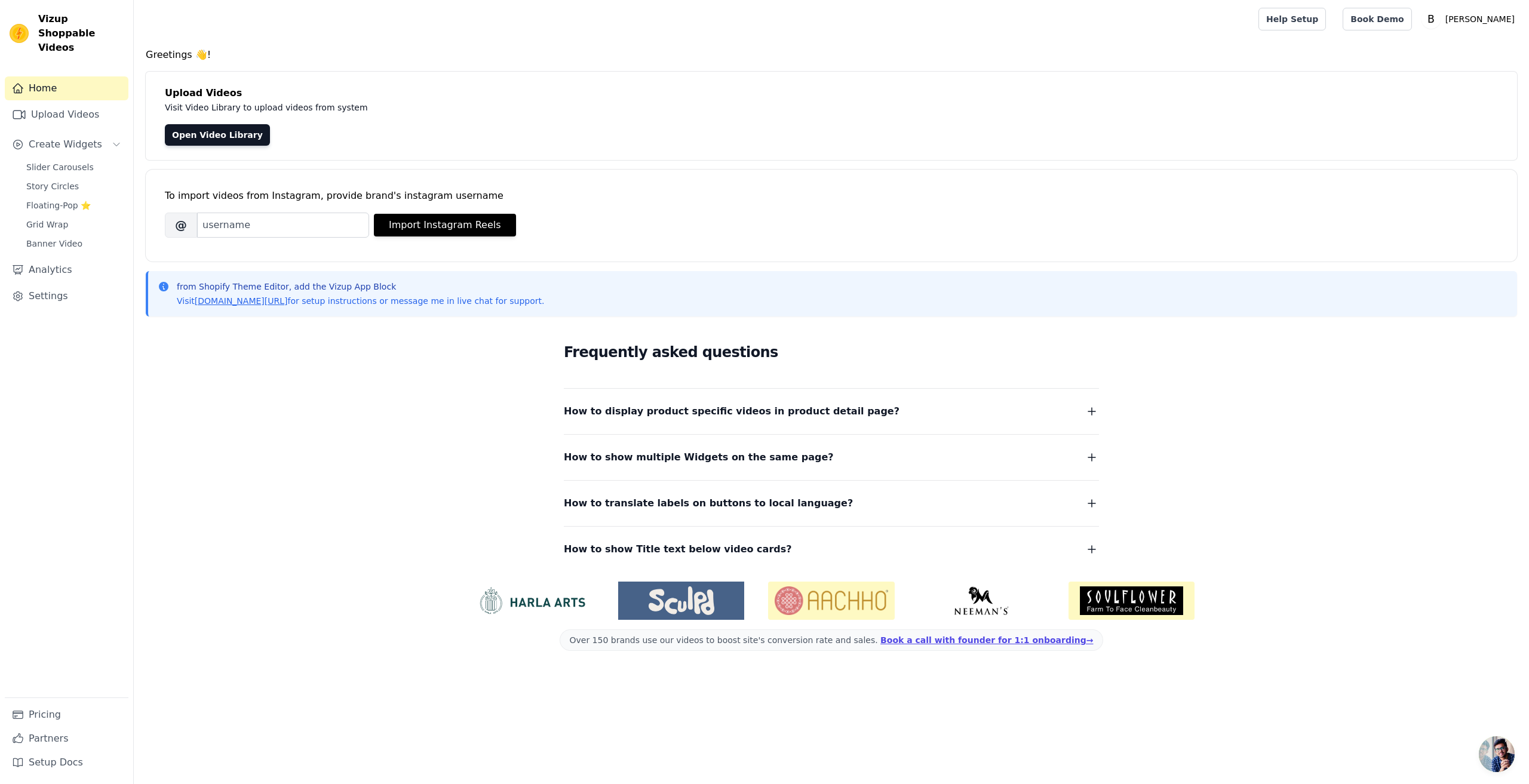
click at [1089, 548] on icon "button" at bounding box center [1092, 549] width 15 height 15
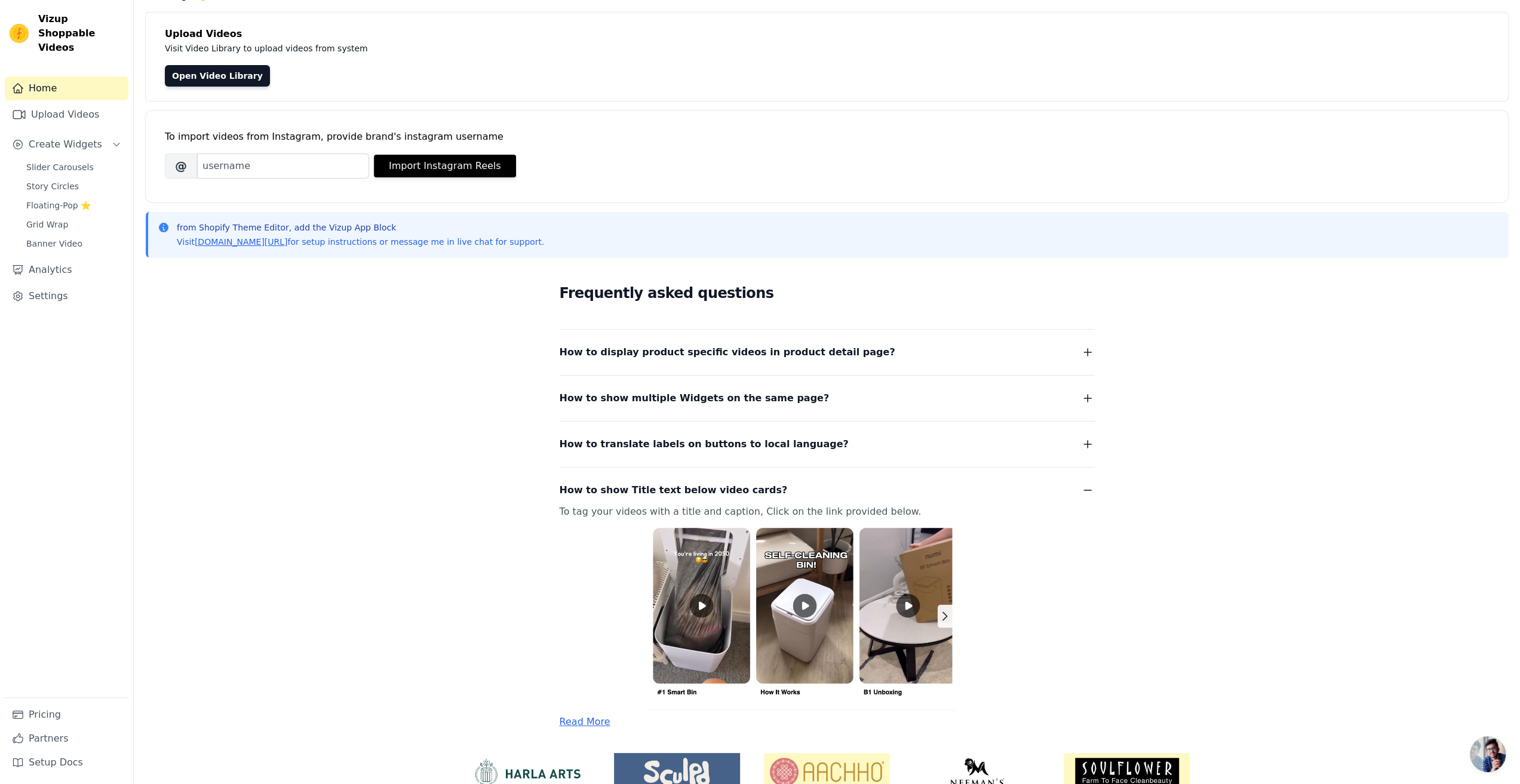
scroll to position [115, 0]
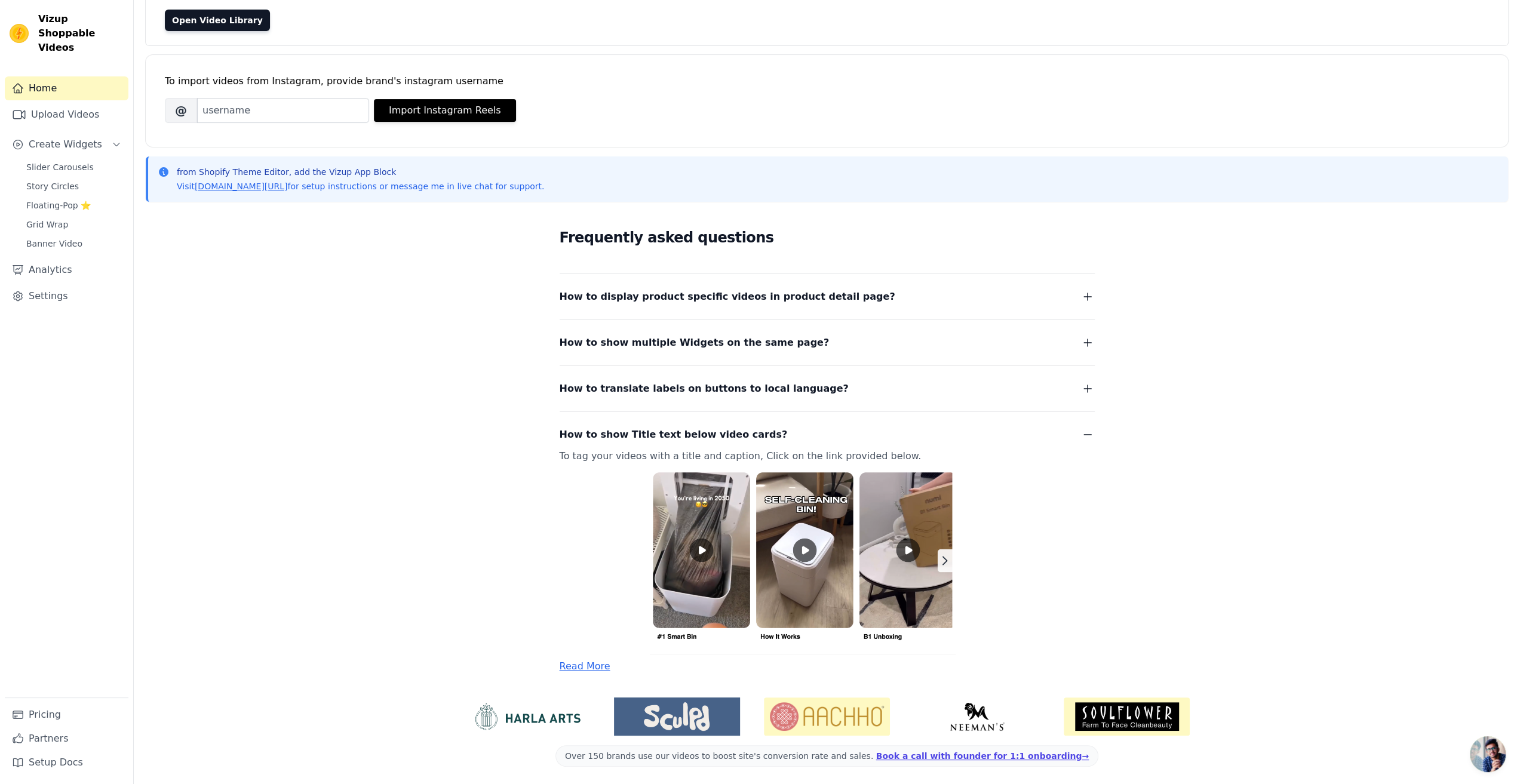
click at [623, 458] on p "To tag your videos with a title and caption, Click on the link provided below." at bounding box center [813, 550] width 506 height 207
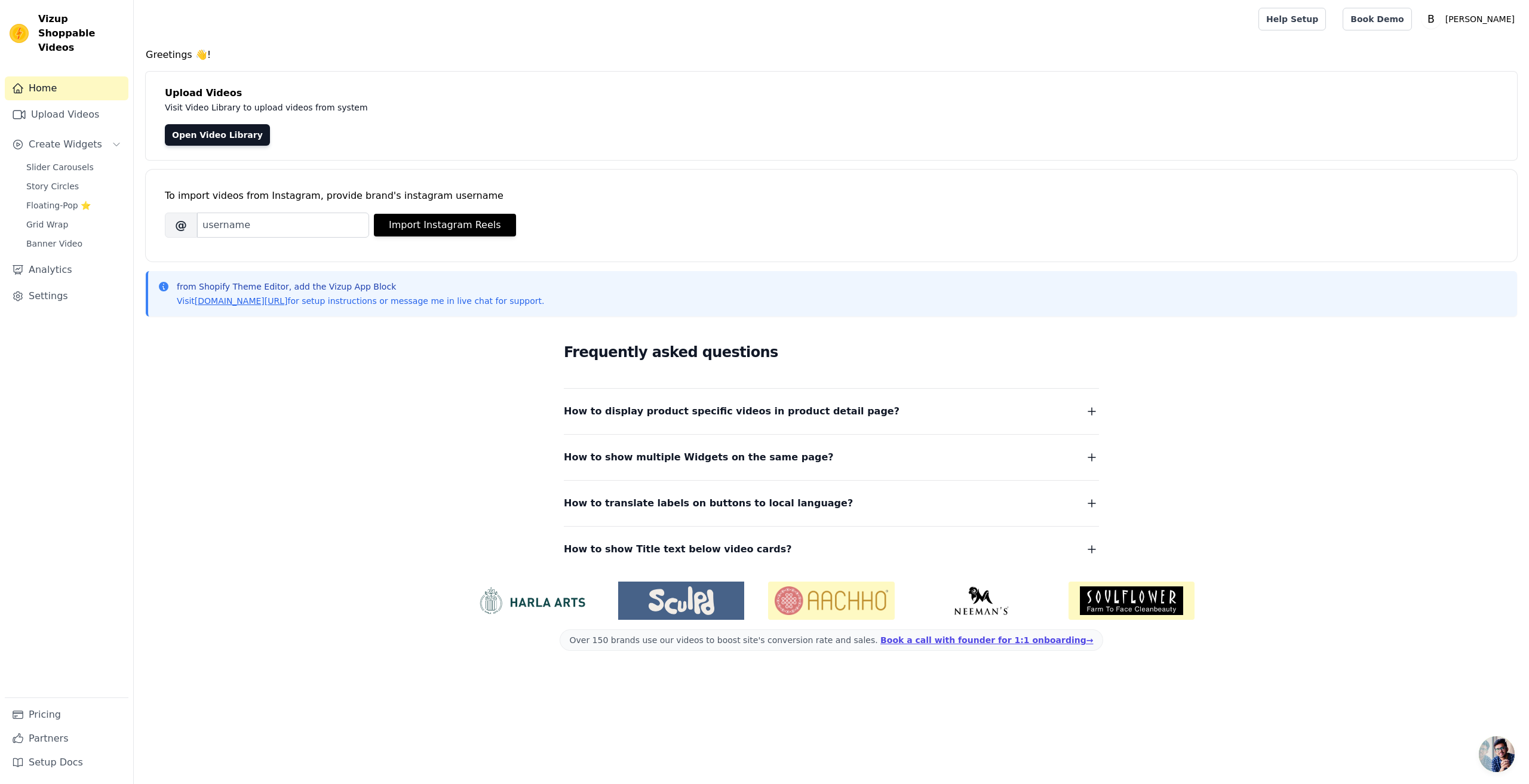
click at [623, 458] on span "How to show multiple Widgets on the same page?" at bounding box center [698, 457] width 270 height 16
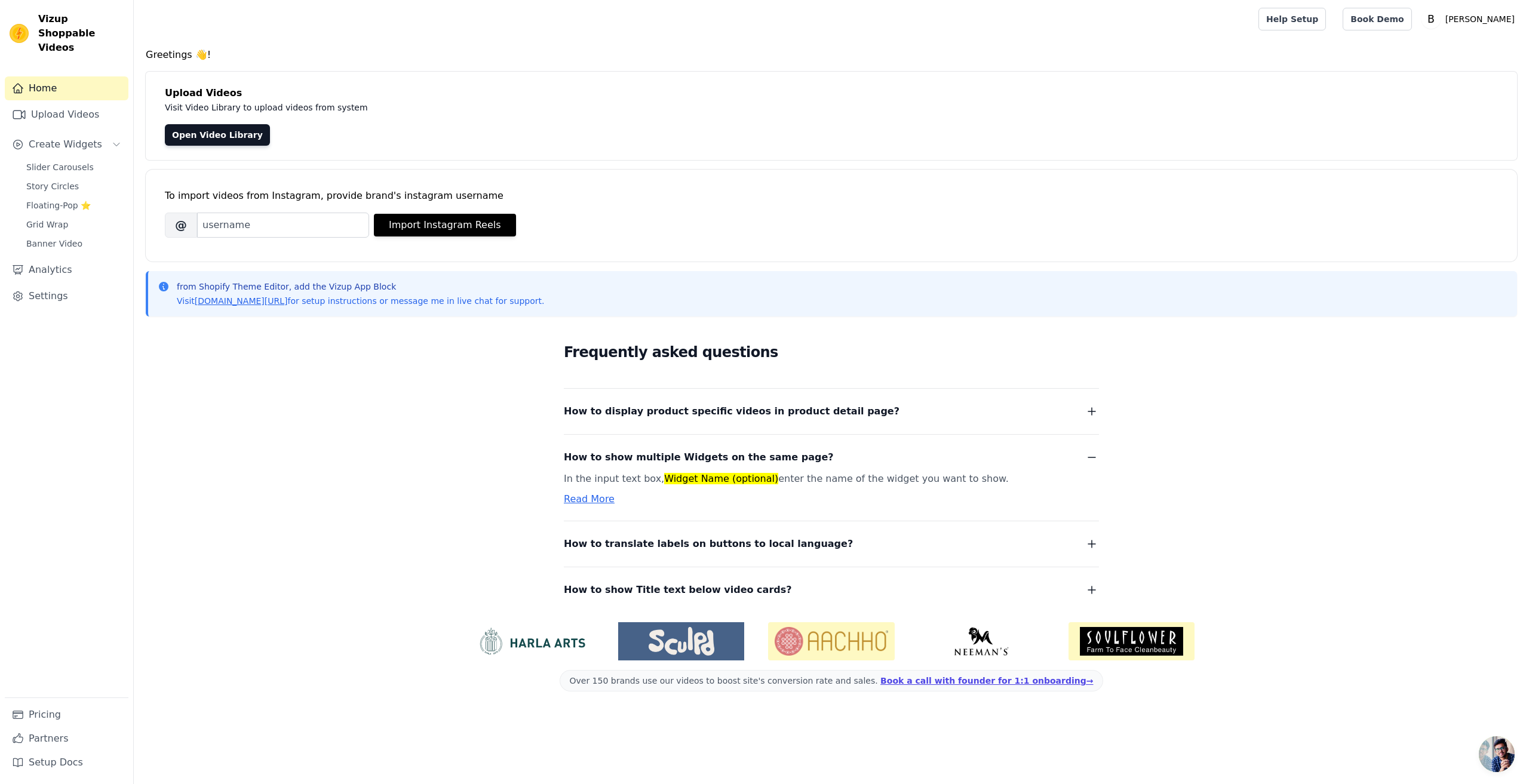
click at [1096, 591] on icon "button" at bounding box center [1092, 590] width 15 height 15
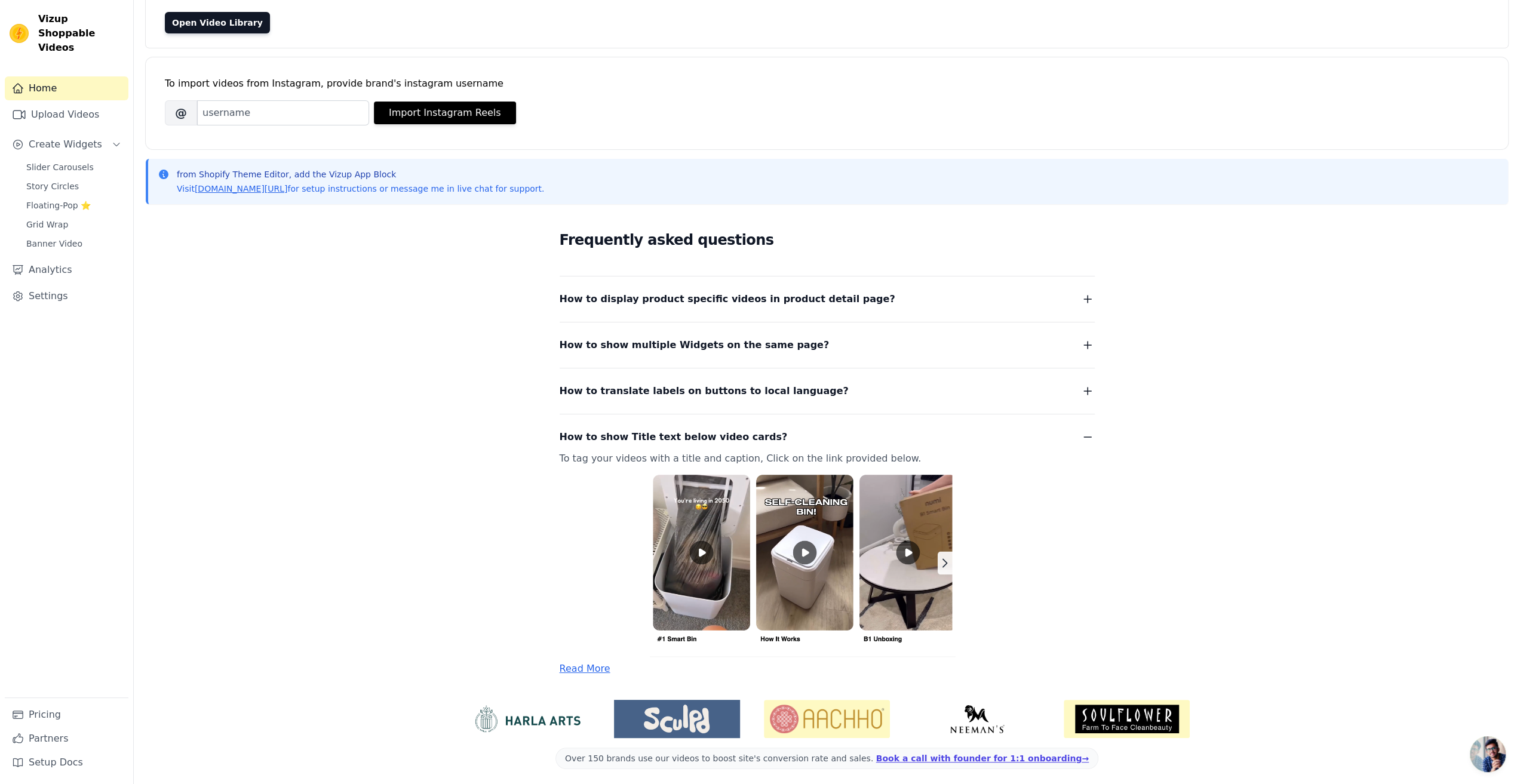
scroll to position [115, 0]
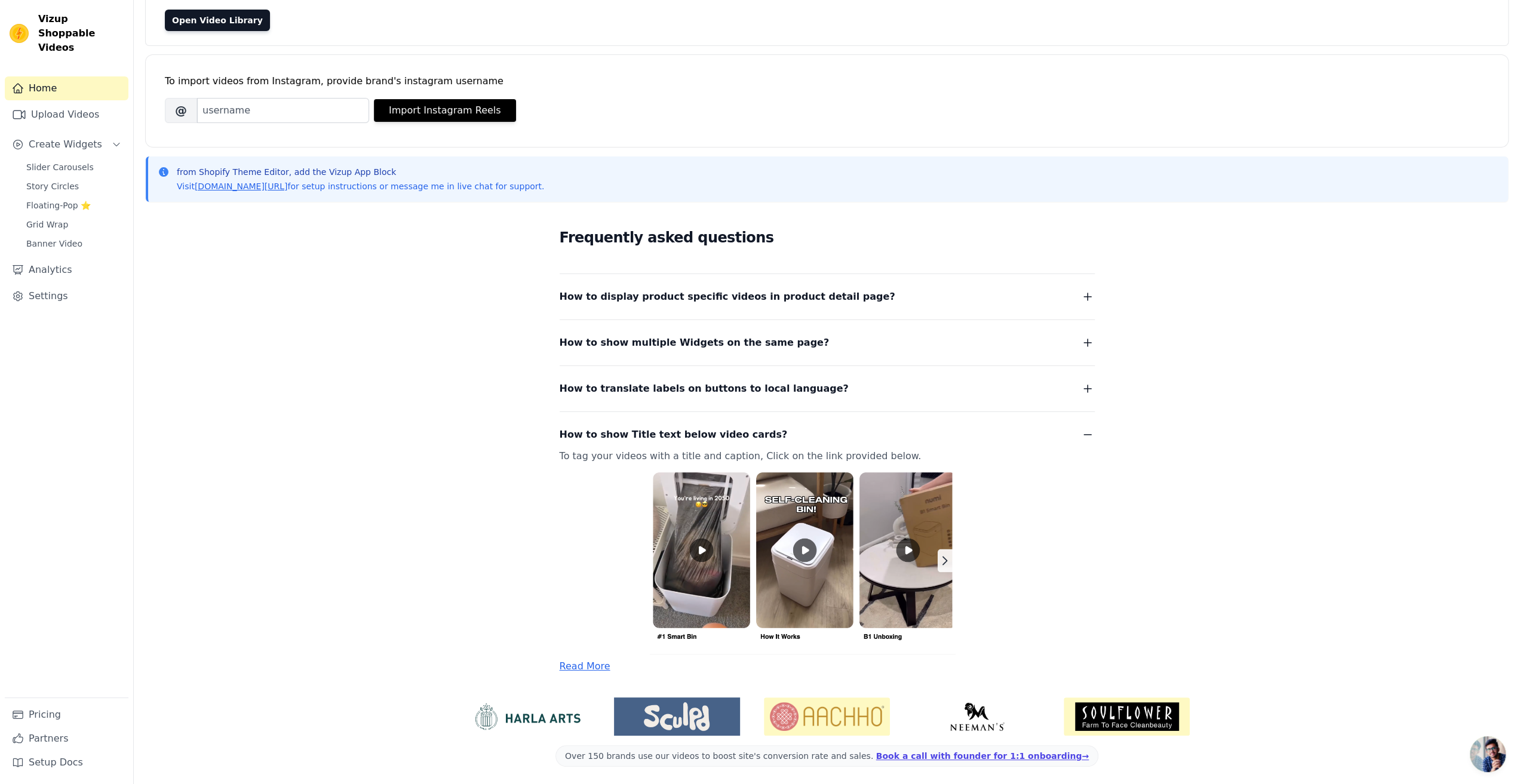
click at [585, 662] on link "Read More" at bounding box center [585, 666] width 51 height 11
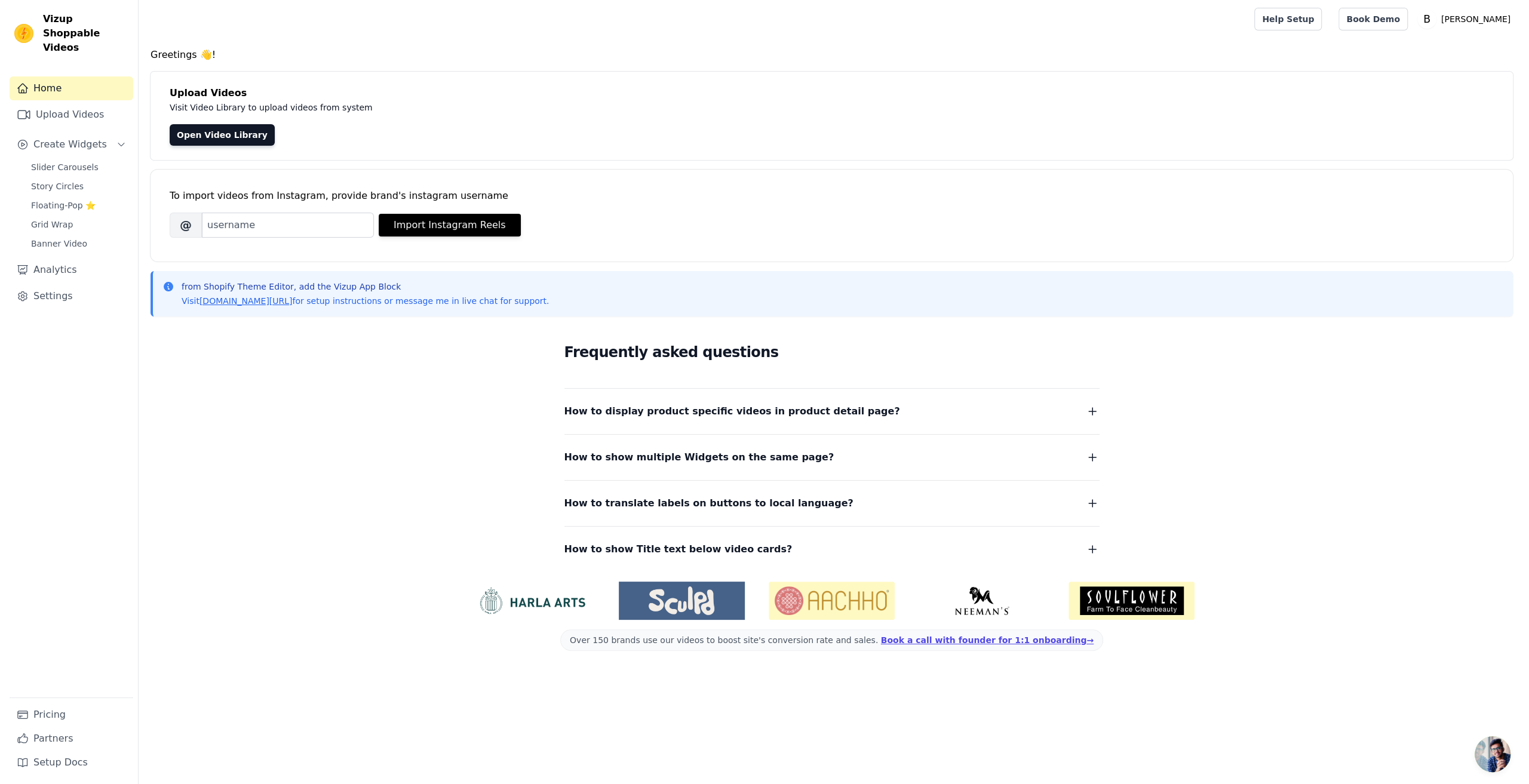
scroll to position [0, 0]
